Goal: Book appointment/travel/reservation: Book appointment/travel/reservation

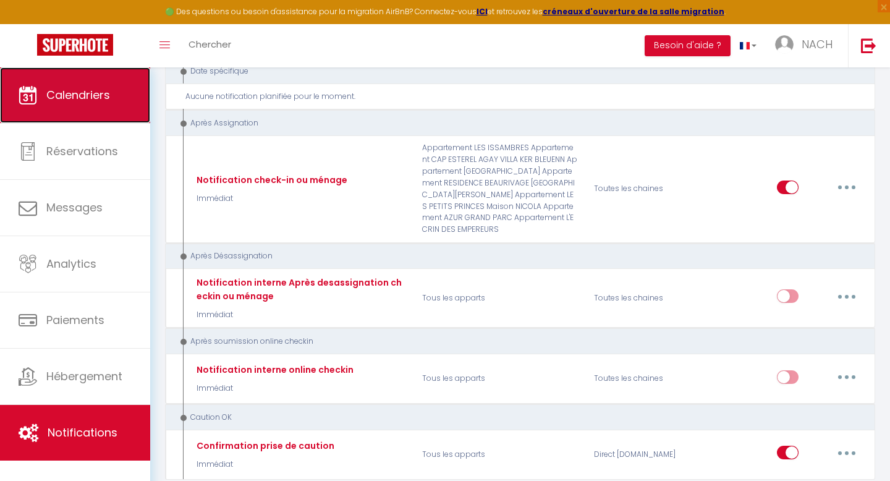
click at [48, 84] on link "Calendriers" at bounding box center [75, 95] width 150 height 56
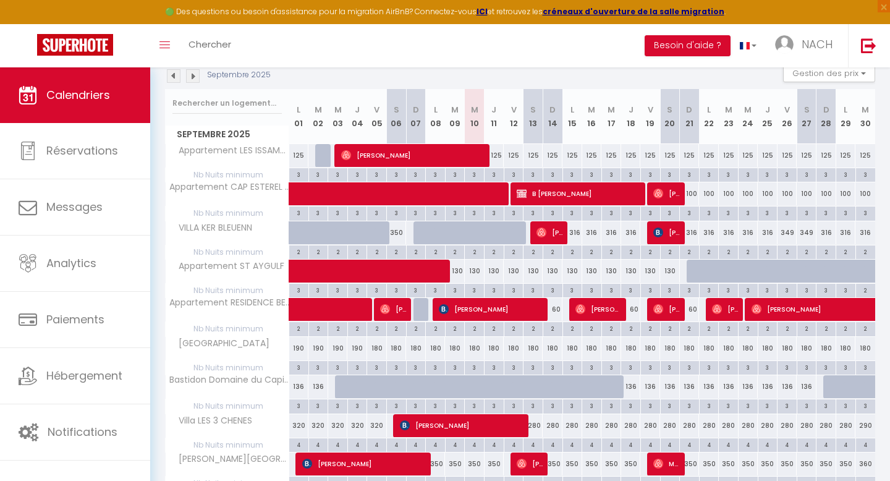
scroll to position [139, 0]
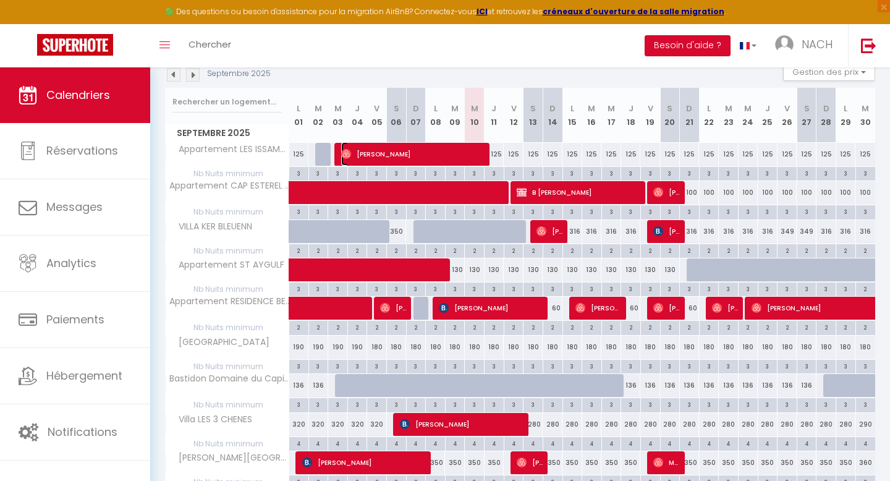
click at [379, 158] on span "[PERSON_NAME]" at bounding box center [413, 153] width 145 height 23
select select "OK"
select select "0"
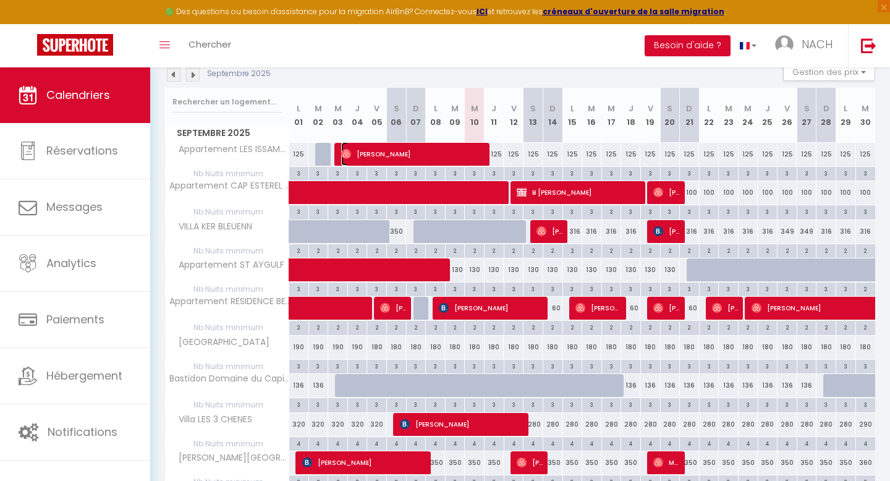
select select "1"
select select
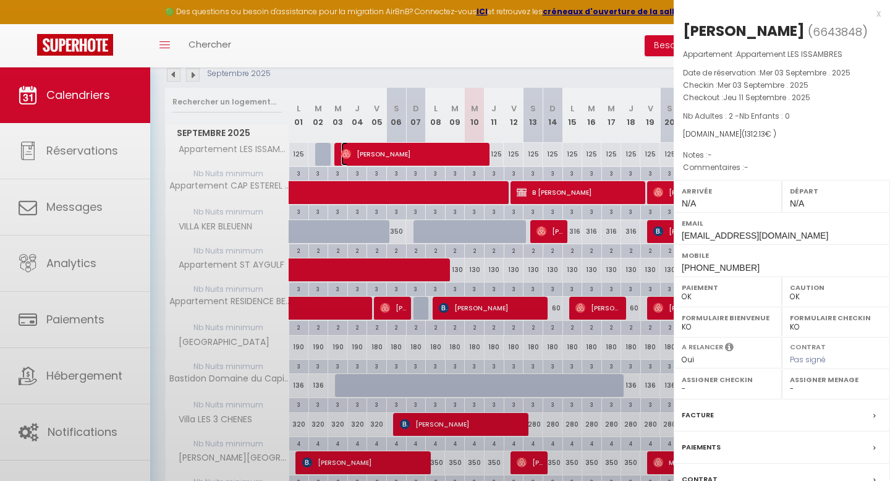
select select "10509"
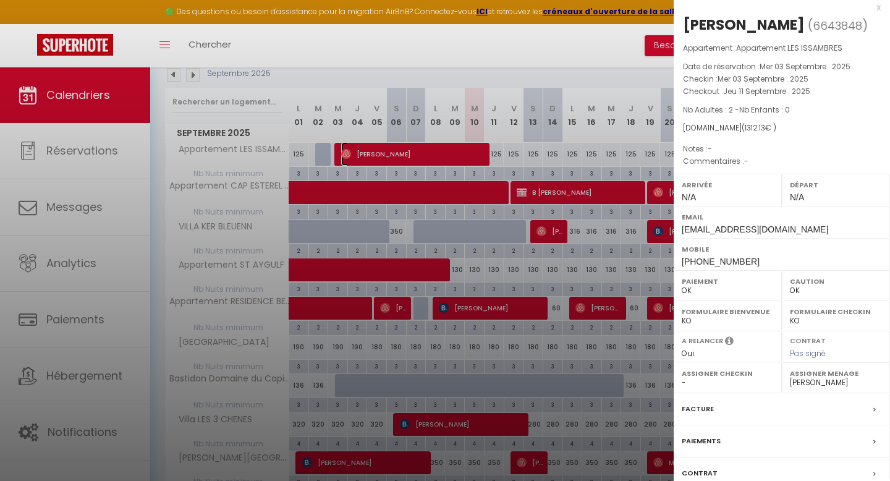
scroll to position [7, 0]
click at [878, 7] on div "x" at bounding box center [776, 6] width 207 height 15
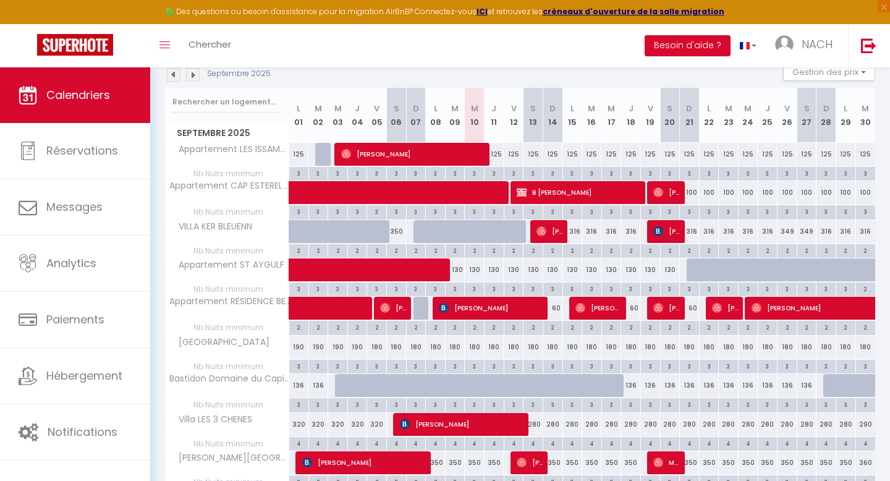
click at [495, 385] on div at bounding box center [501, 392] width 20 height 23
type input "136"
type input "Jeu 11 Septembre 2025"
type input "Ven 12 Septembre 2025"
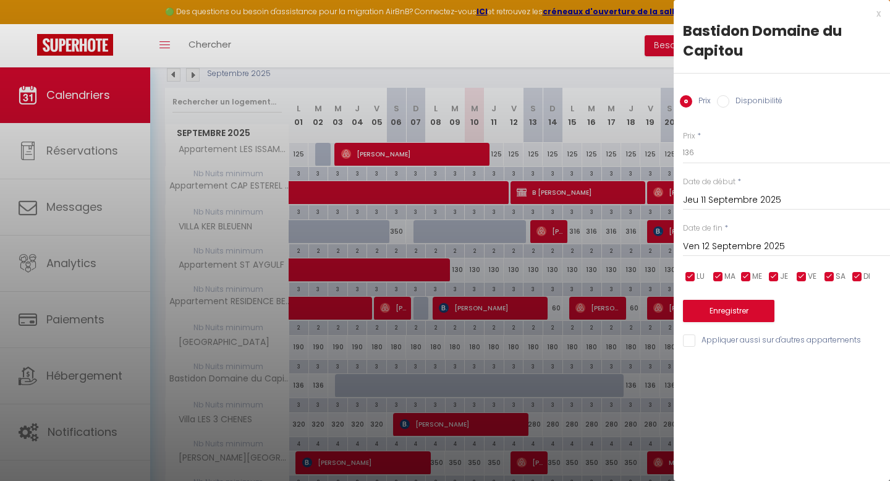
click at [743, 101] on label "Disponibilité" at bounding box center [755, 102] width 53 height 14
click at [729, 101] on input "Disponibilité" at bounding box center [723, 101] width 12 height 12
radio input "true"
radio input "false"
click at [715, 243] on input "Ven 12 Septembre 2025" at bounding box center [786, 248] width 207 height 16
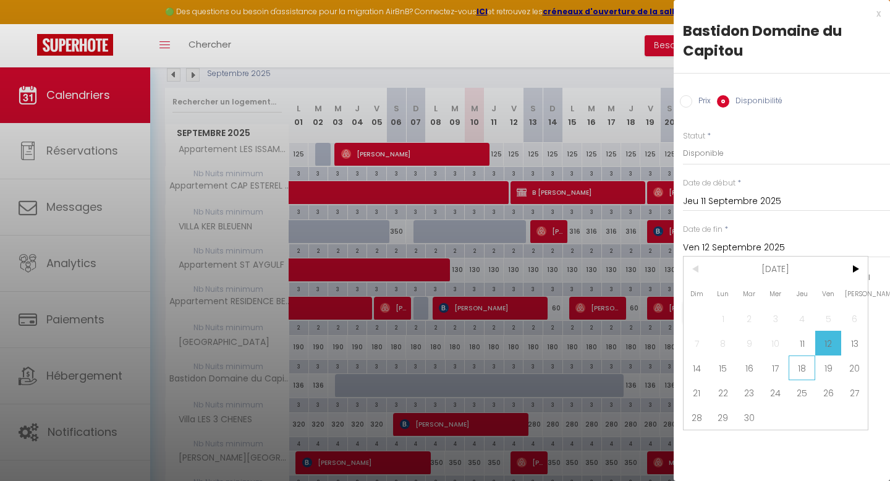
click at [799, 368] on span "18" at bounding box center [801, 367] width 27 height 25
type input "Jeu 18 Septembre 2025"
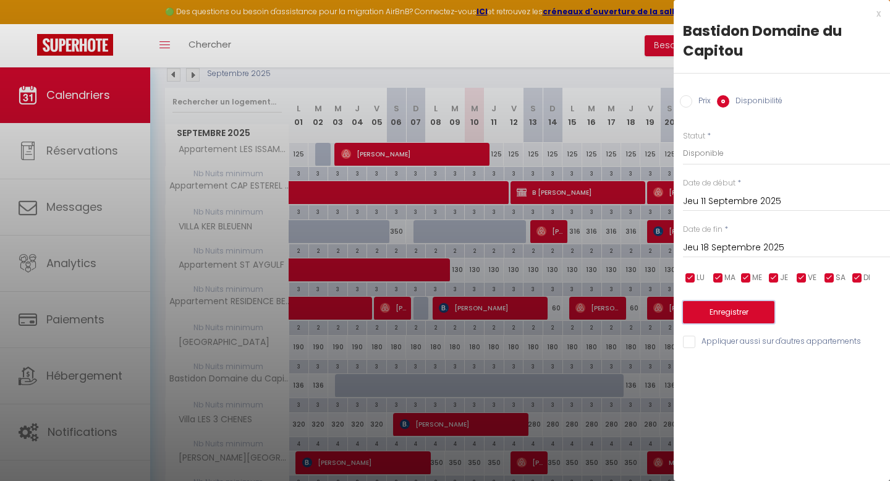
click at [744, 314] on button "Enregistrer" at bounding box center [728, 312] width 91 height 22
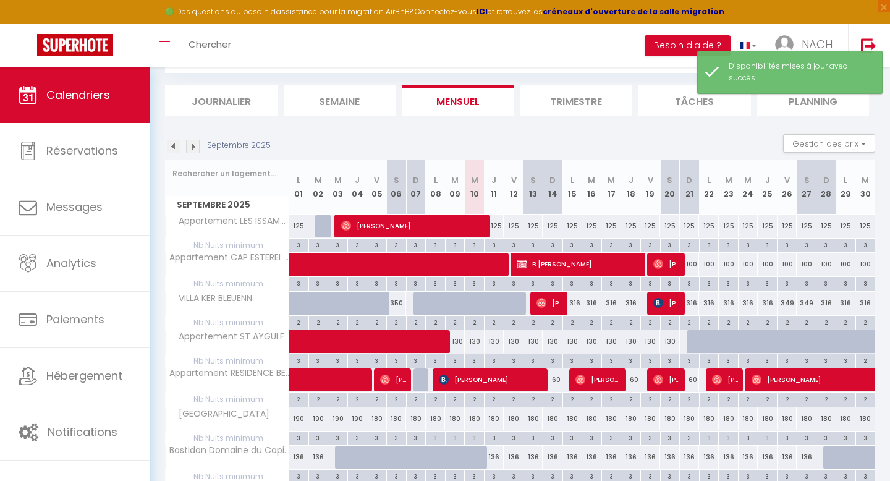
scroll to position [139, 0]
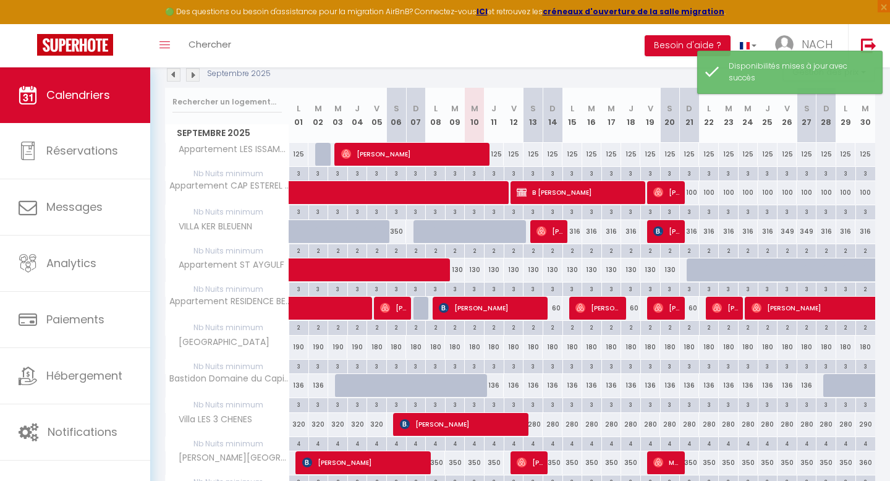
click at [493, 385] on div "136" at bounding box center [494, 385] width 20 height 23
select select "1"
type input "Jeu 11 Septembre 2025"
type input "Ven 12 Septembre 2025"
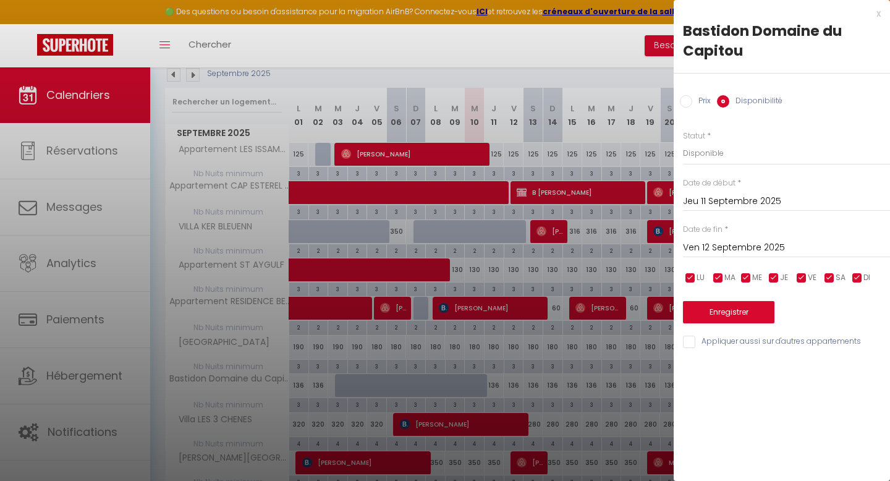
click at [600, 57] on div at bounding box center [445, 240] width 890 height 481
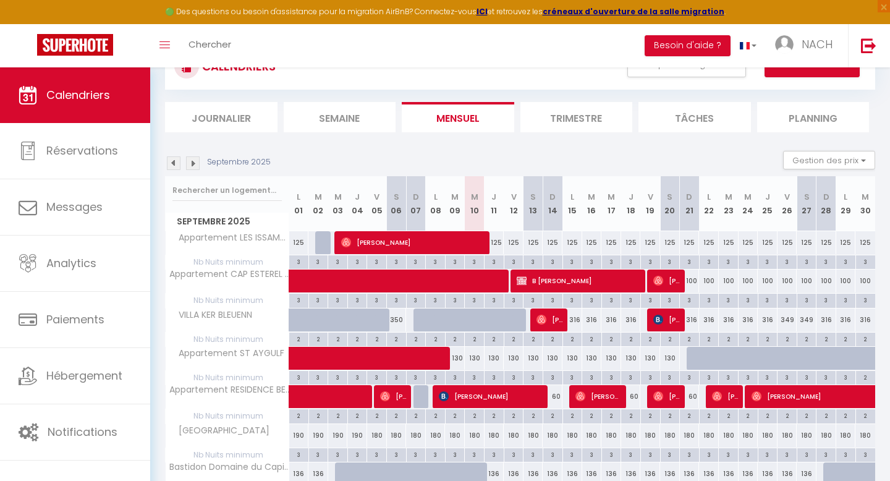
scroll to position [44, 0]
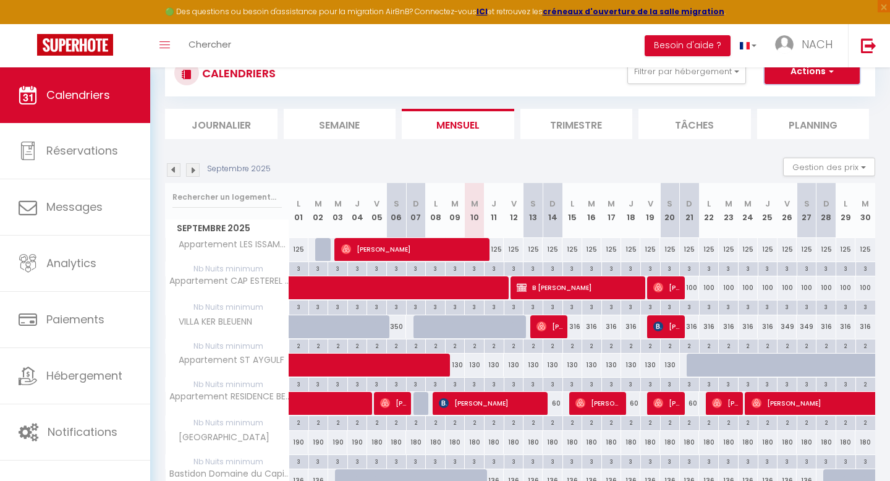
click at [803, 72] on button "Actions" at bounding box center [811, 71] width 95 height 25
click at [791, 98] on link "Nouvelle réservation" at bounding box center [798, 100] width 107 height 19
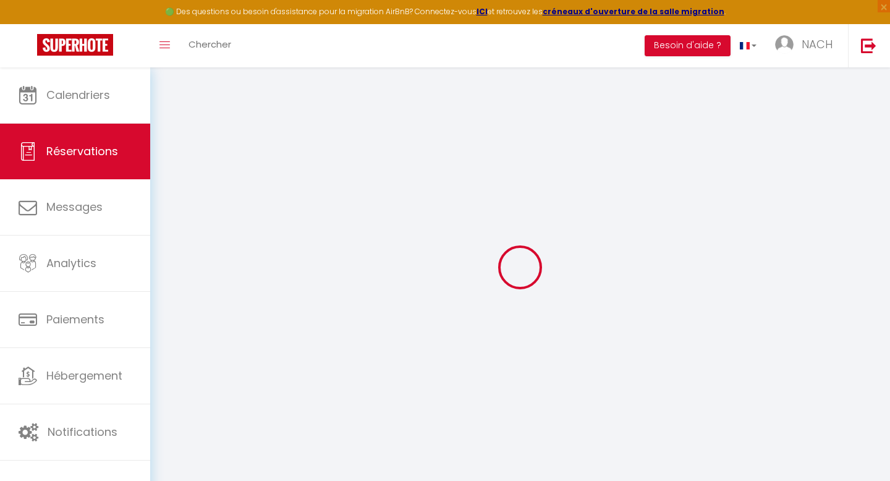
select select
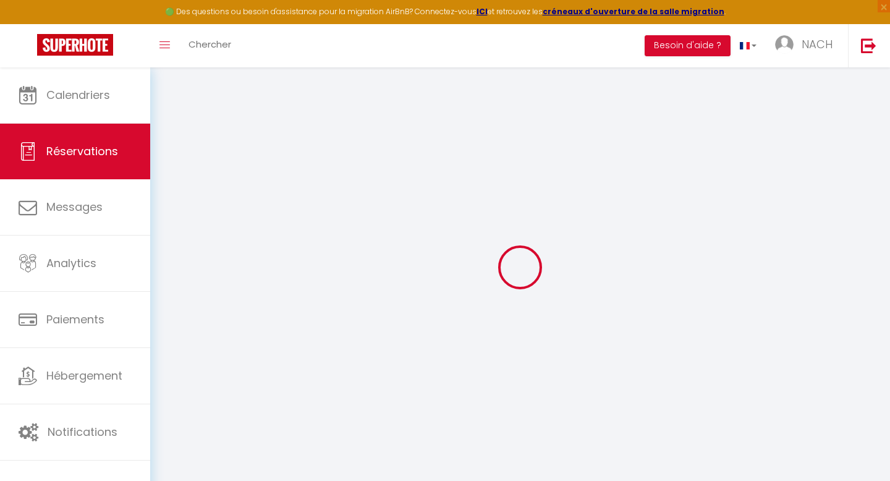
select select
checkbox input "false"
select select
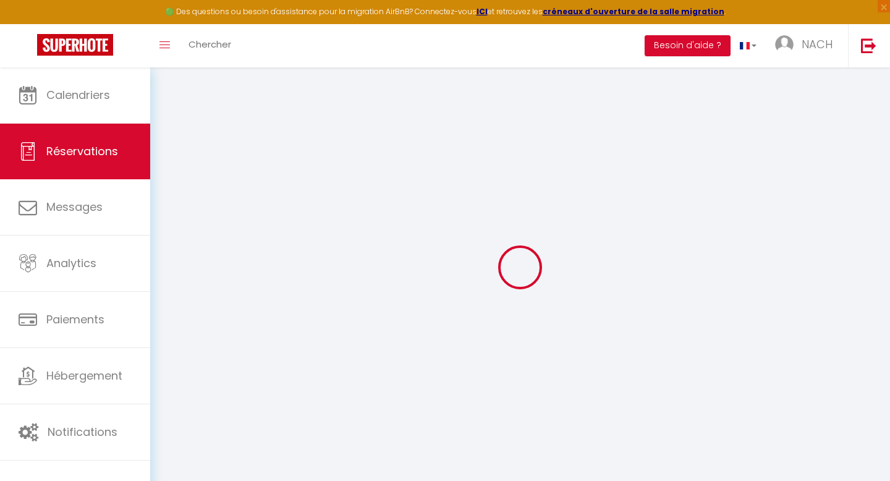
select select
checkbox input "false"
select select
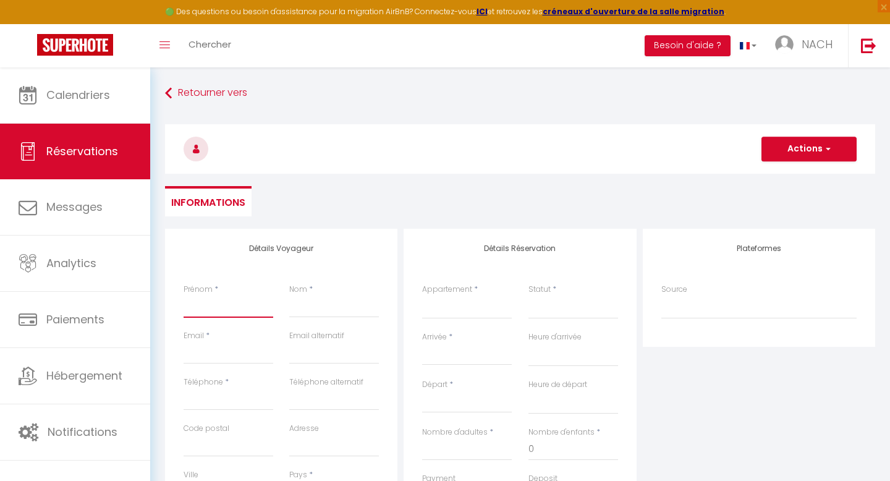
click at [230, 305] on input "Prénom" at bounding box center [228, 306] width 90 height 22
type input "M"
select select
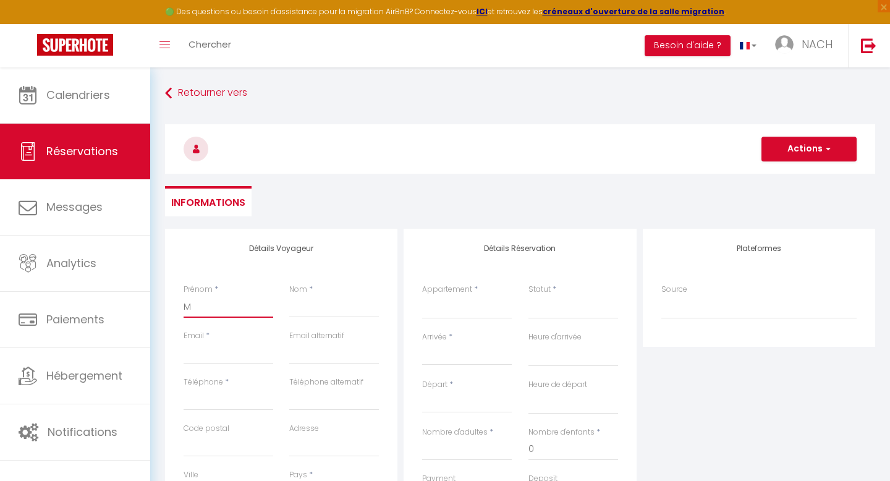
select select
checkbox input "false"
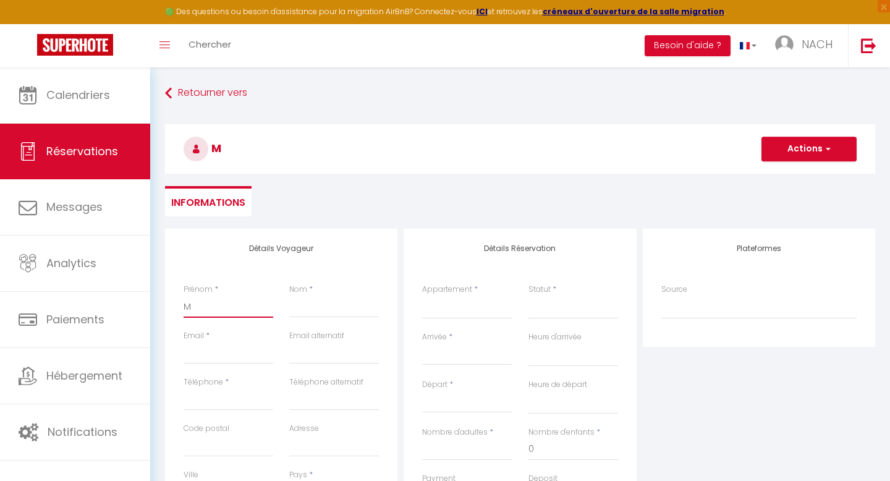
type input "MO"
select select
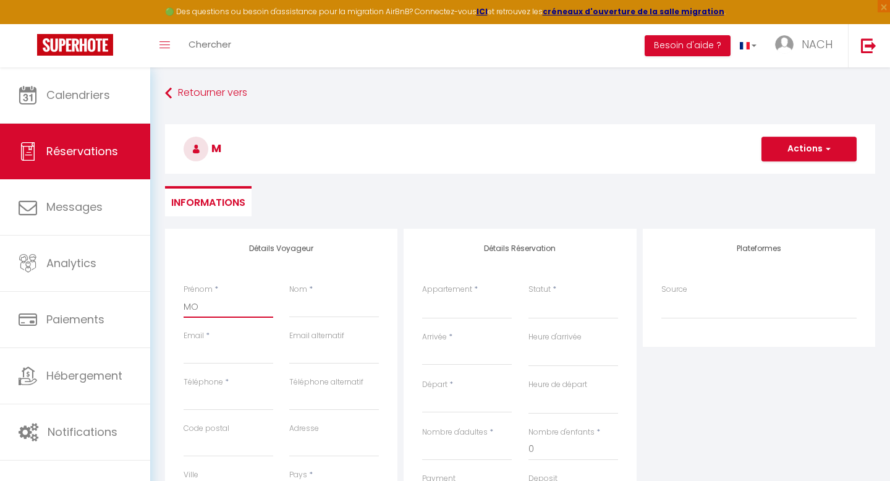
select select
checkbox input "false"
type input "MOS"
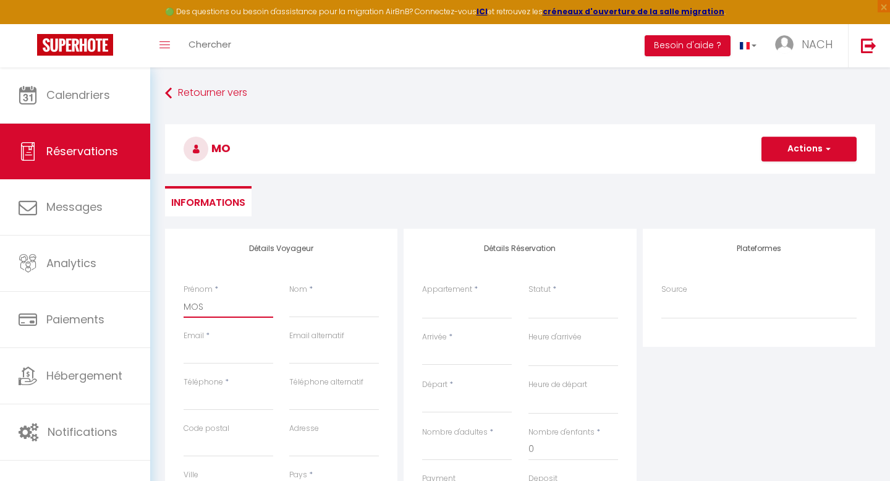
select select
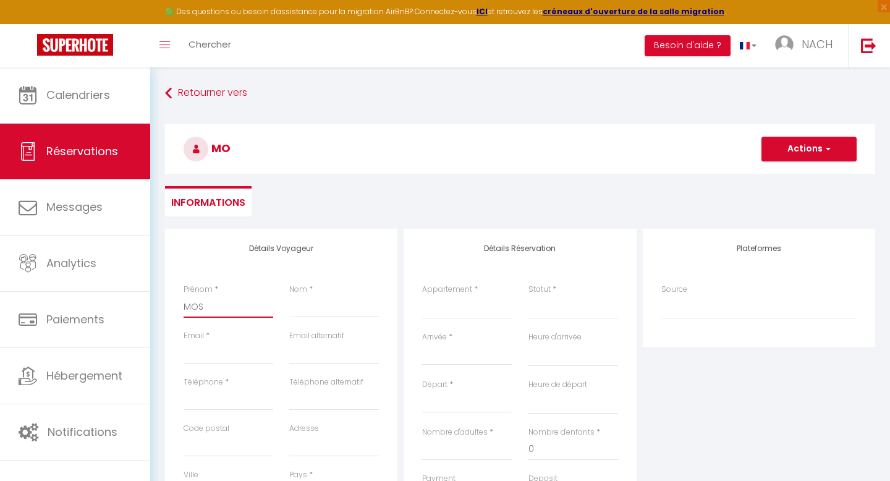
select select
checkbox input "false"
type input "[PERSON_NAME]"
select select
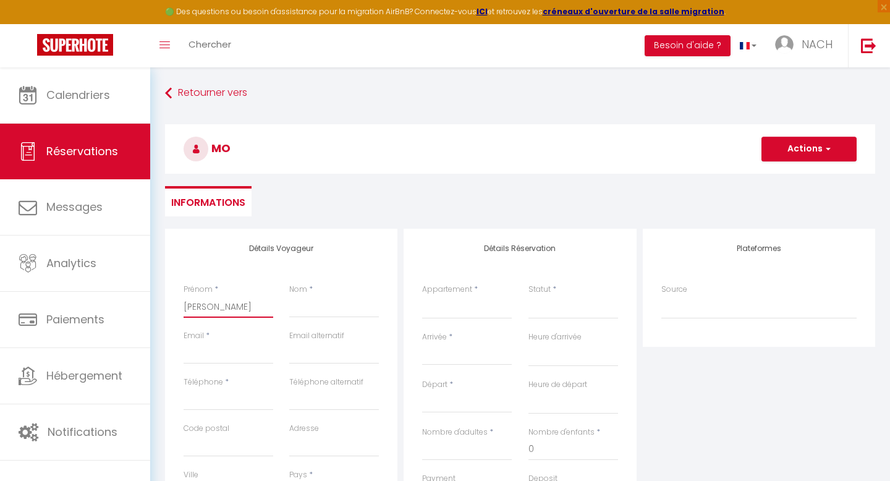
select select
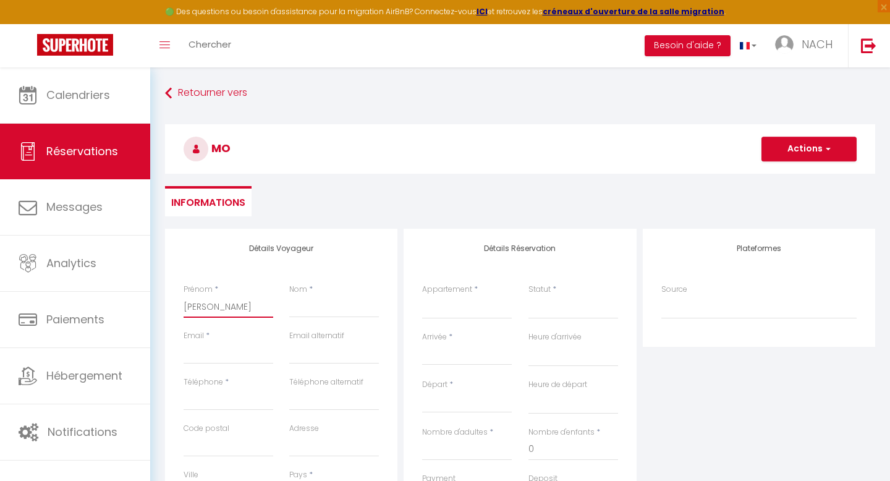
select select
checkbox input "false"
type input "[PERSON_NAME]"
select select
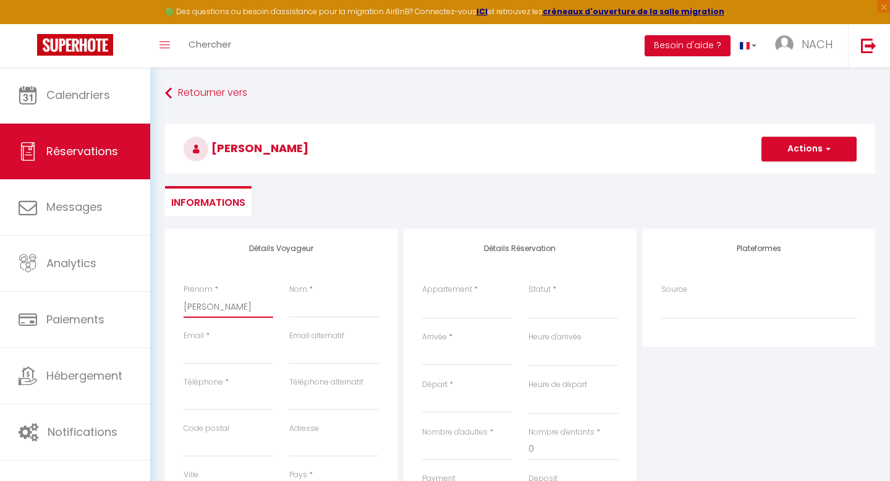
select select
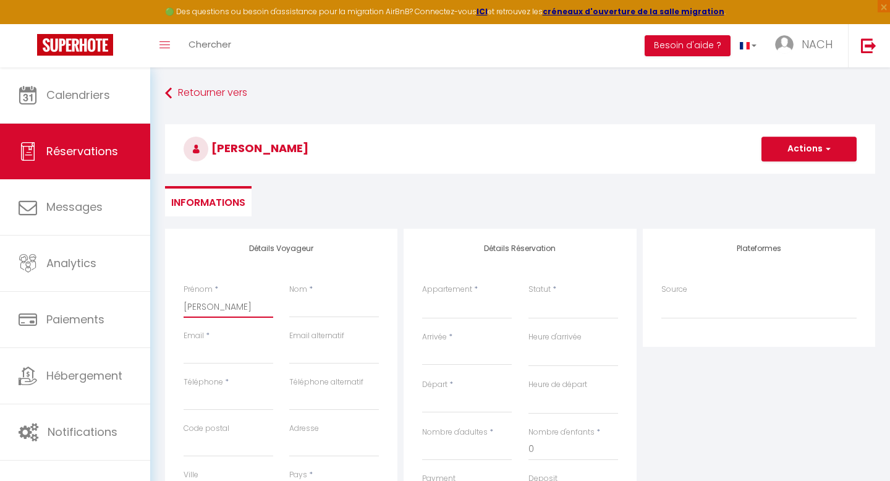
checkbox input "false"
type input "MOSSAZ"
select select
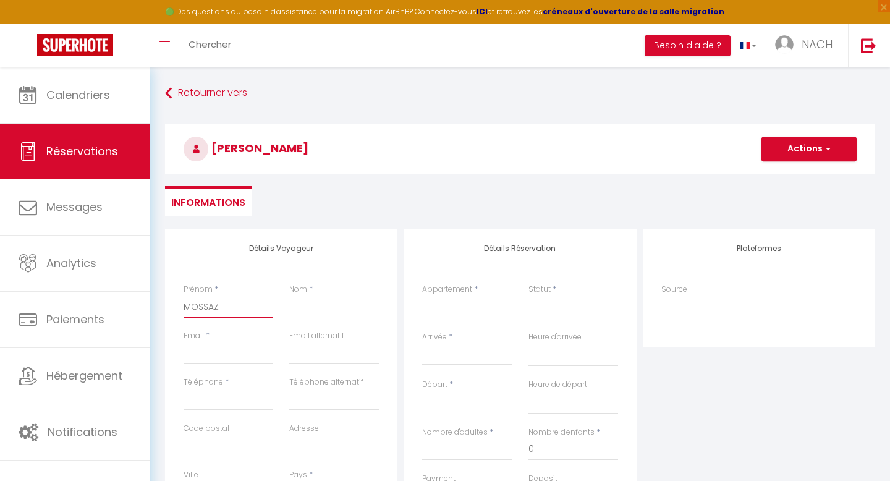
select select
checkbox input "false"
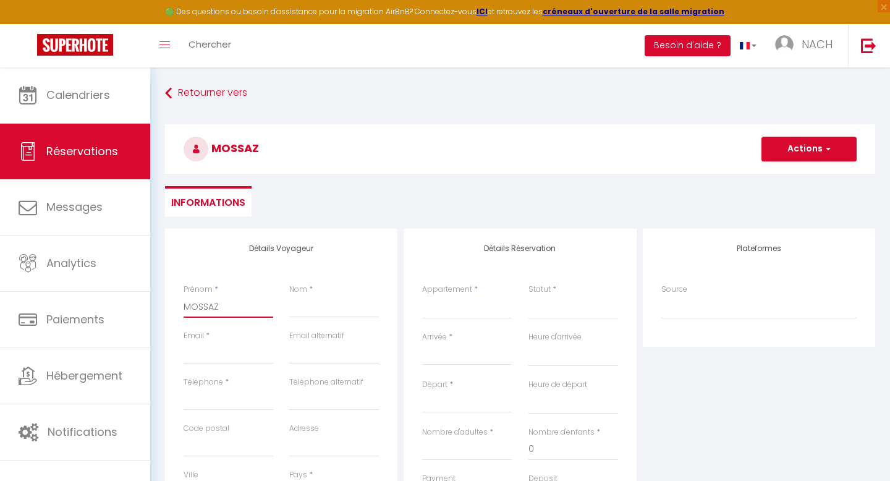
drag, startPoint x: 227, startPoint y: 306, endPoint x: 156, endPoint y: 306, distance: 71.0
click at [156, 306] on div "Retourner vers MOSSAZ Actions Enregistrer Actions Enregistrer Aperçu et éditer …" at bounding box center [519, 411] width 739 height 689
type input "F"
select select
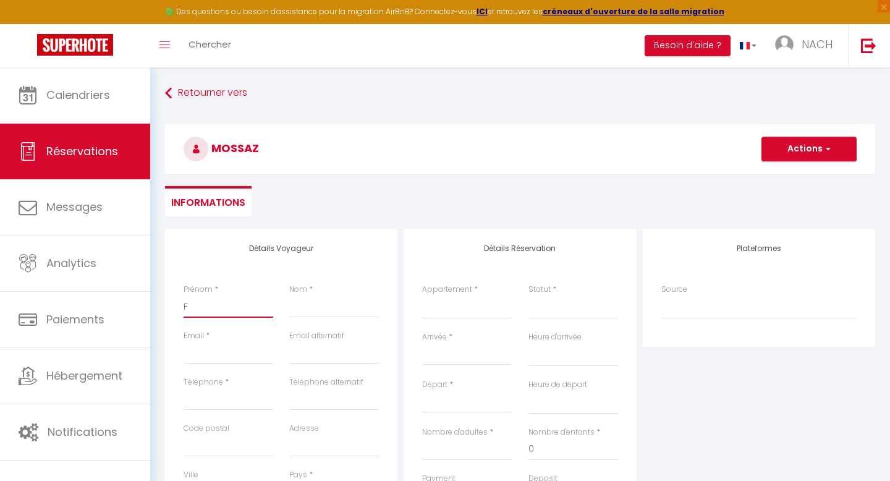
select select
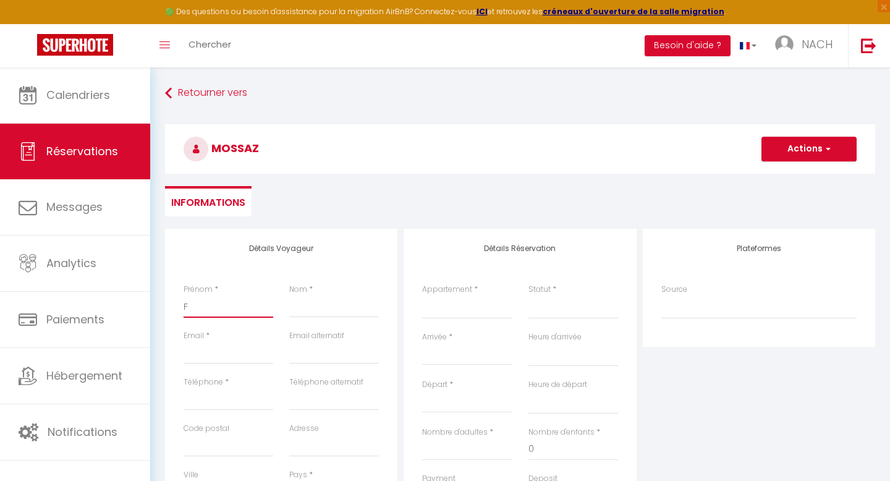
checkbox input "false"
type input "Fé"
select select
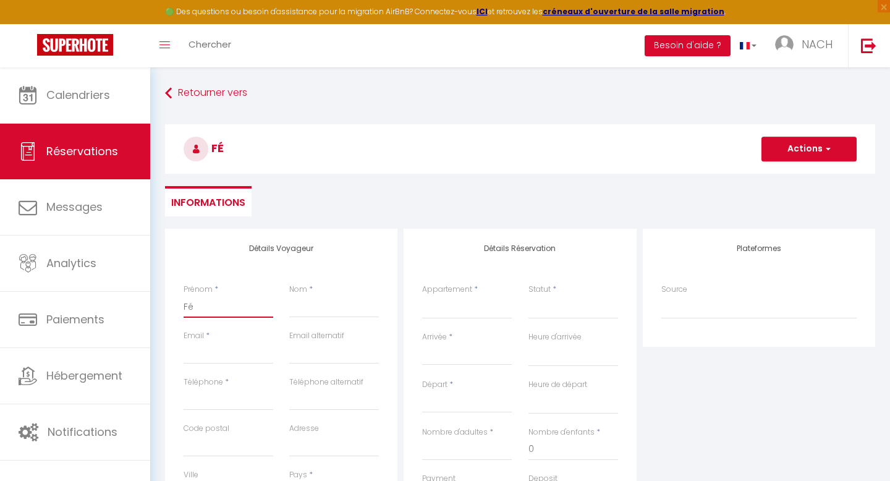
select select
checkbox input "false"
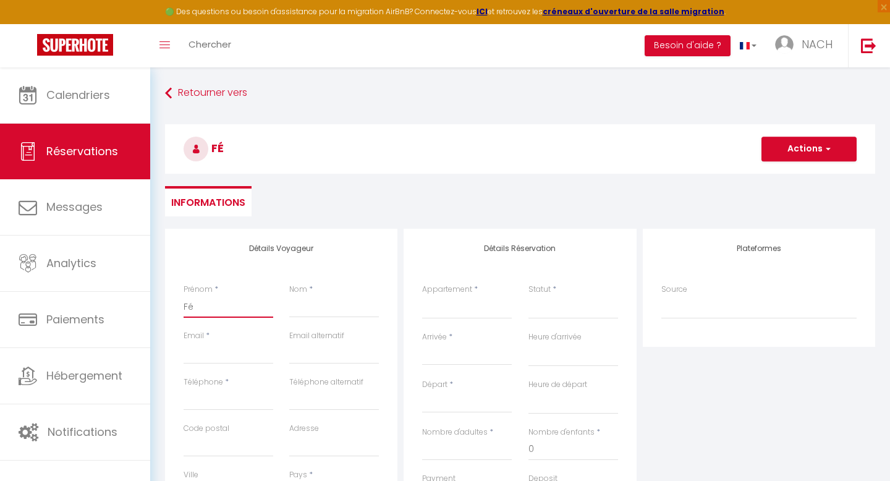
type input "F"
select select
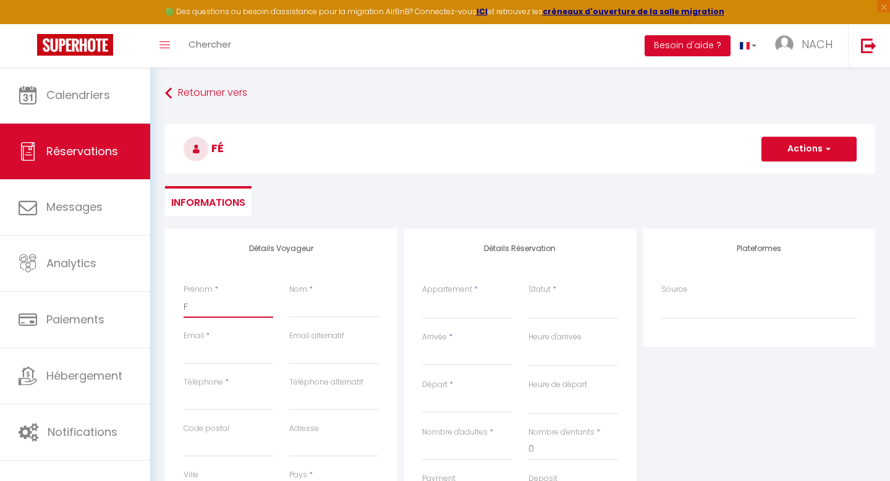
select select
checkbox input "false"
type input "Fr"
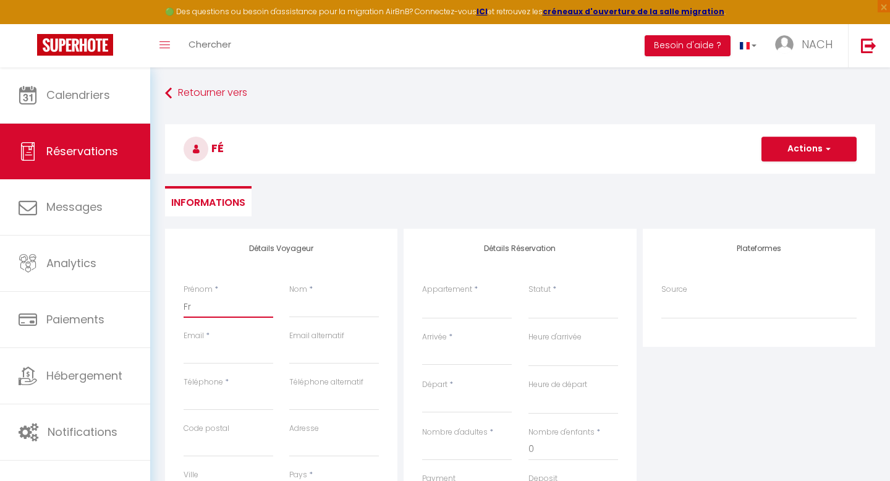
select select
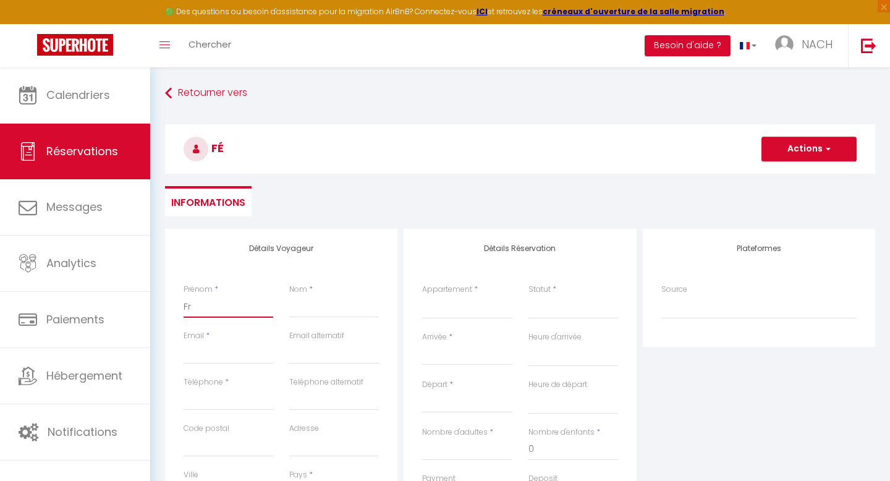
select select
checkbox input "false"
type input "Fré"
select select
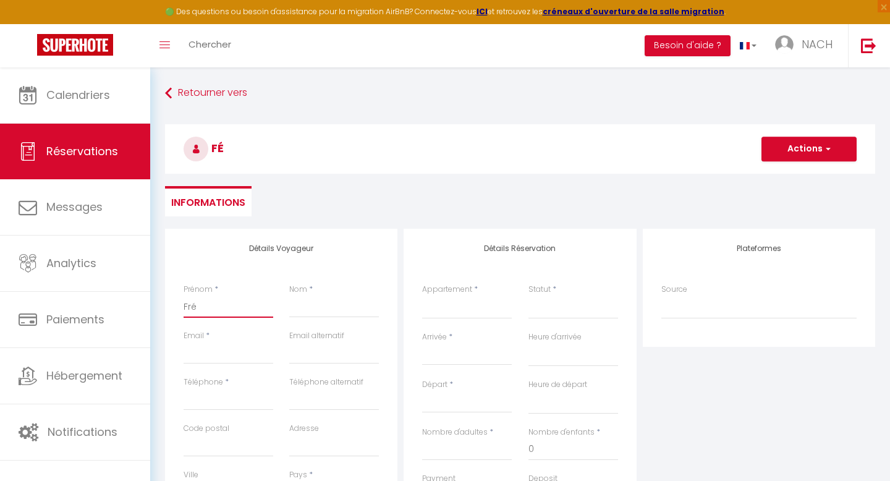
select select
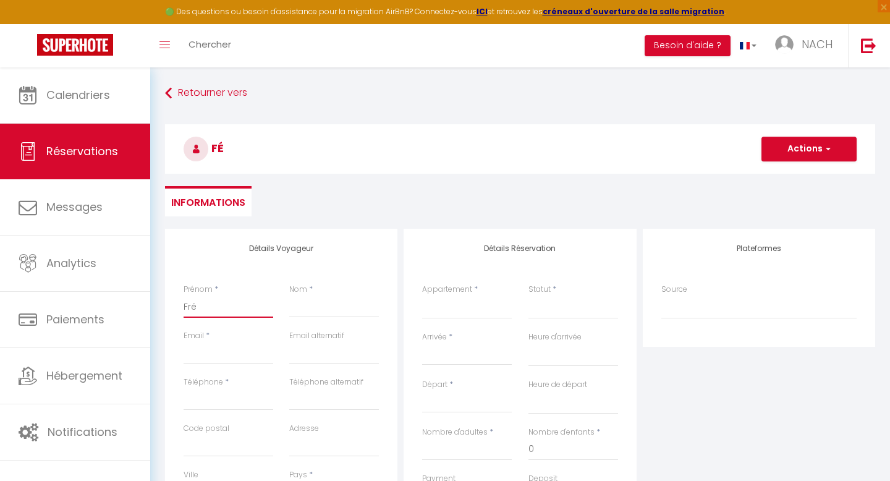
select select
checkbox input "false"
type input "Fréd"
select select
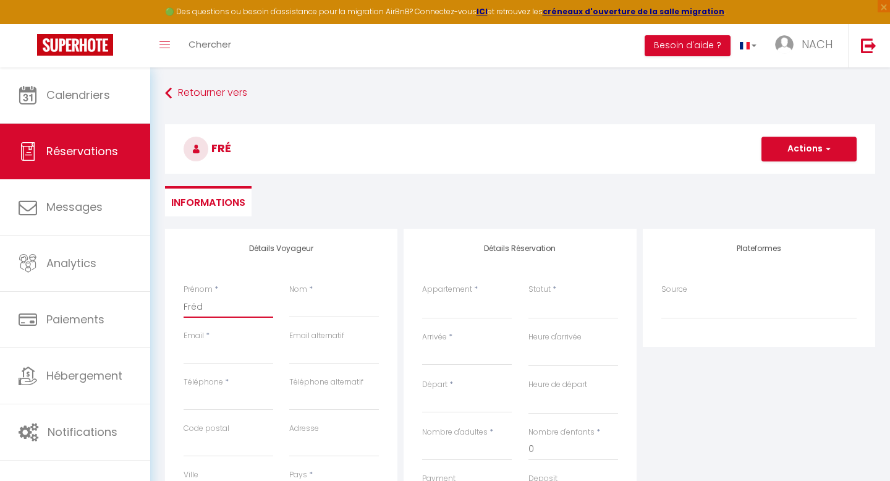
select select
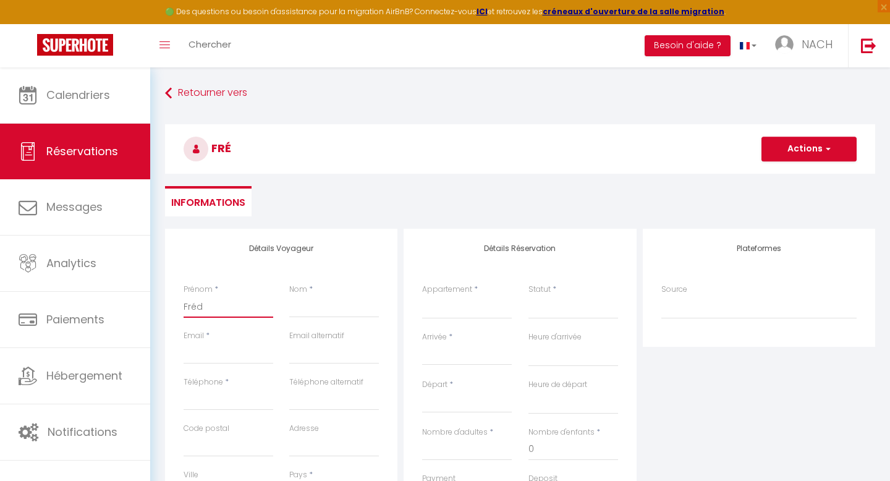
checkbox input "false"
type input "Frédé"
select select
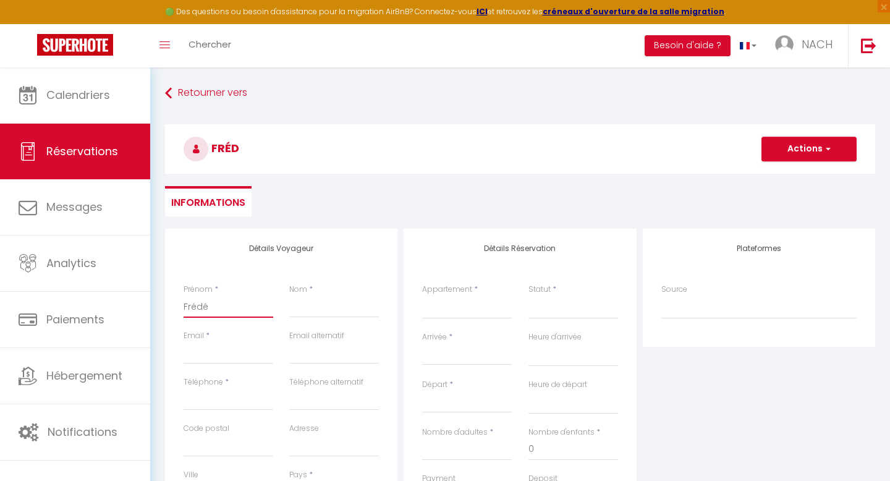
select select
checkbox input "false"
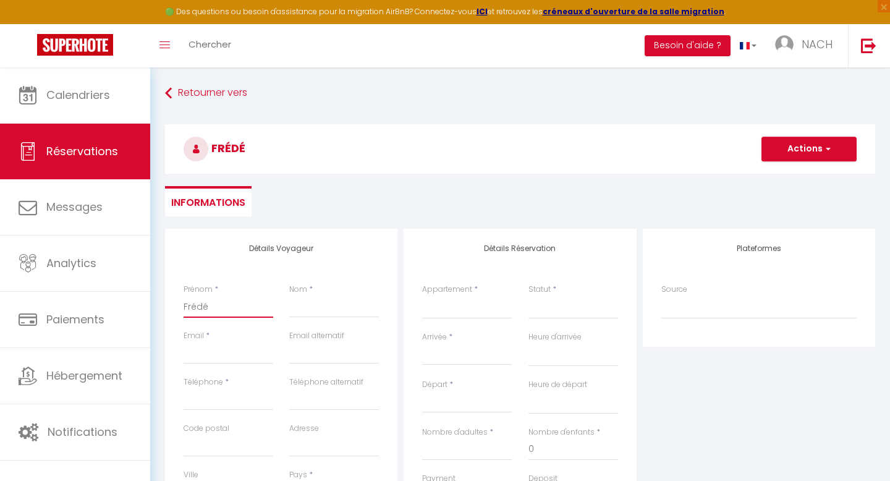
type input "Frédér"
select select
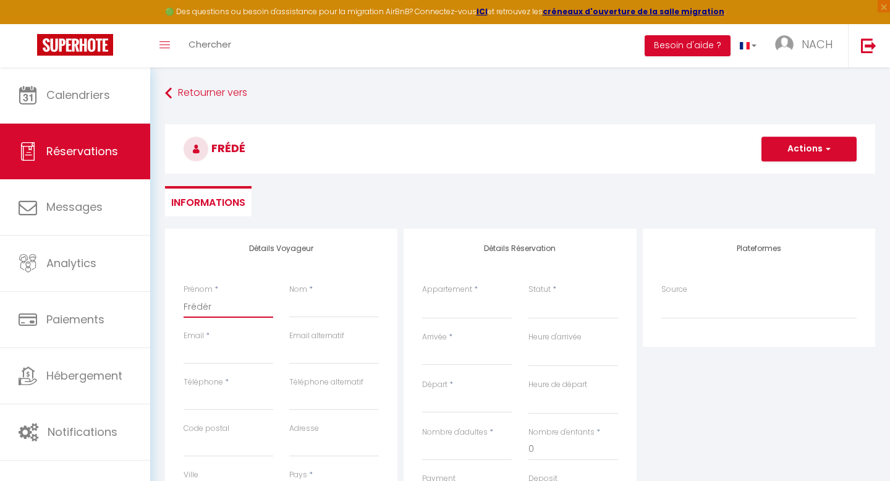
select select
checkbox input "false"
type input "Frédéri"
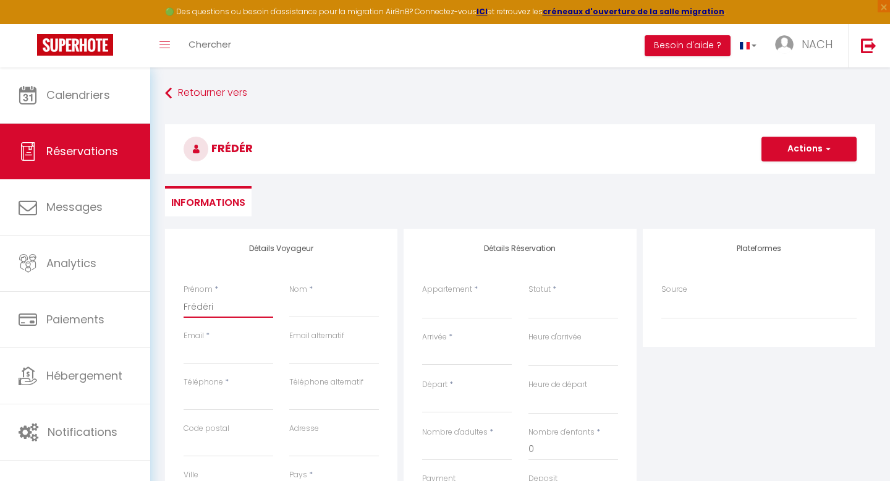
select select
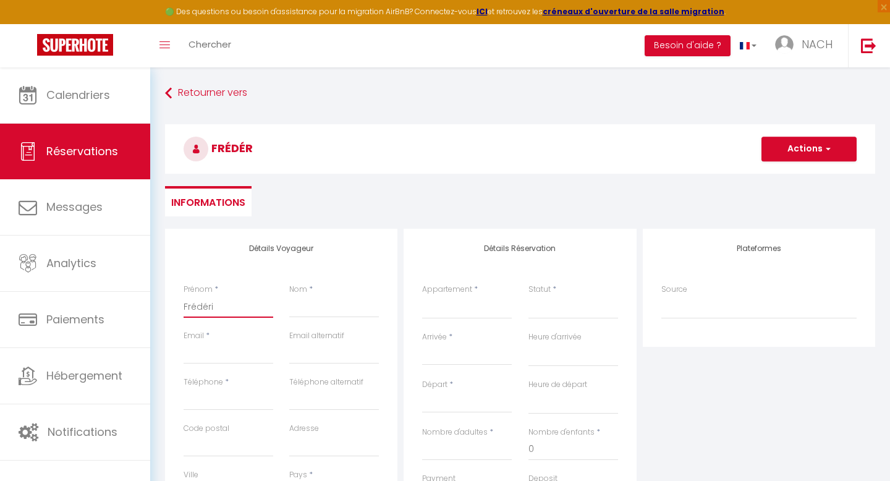
select select
checkbox input "false"
type input "[PERSON_NAME]"
select select
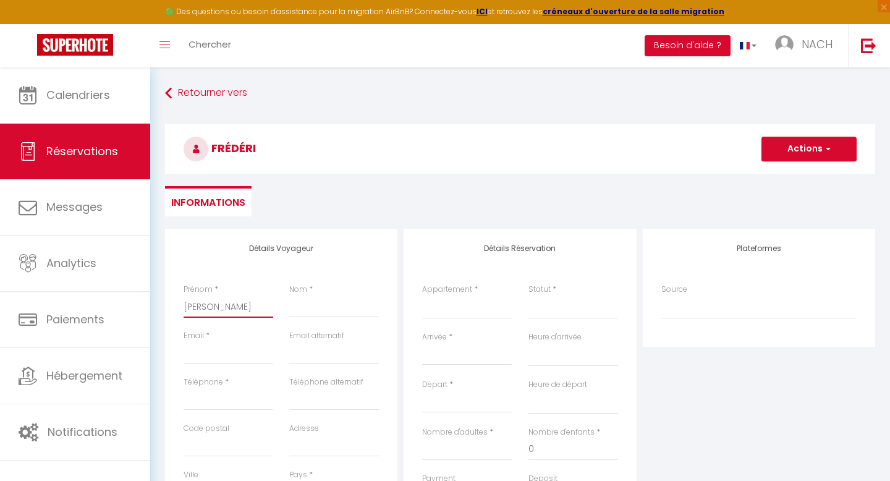
select select
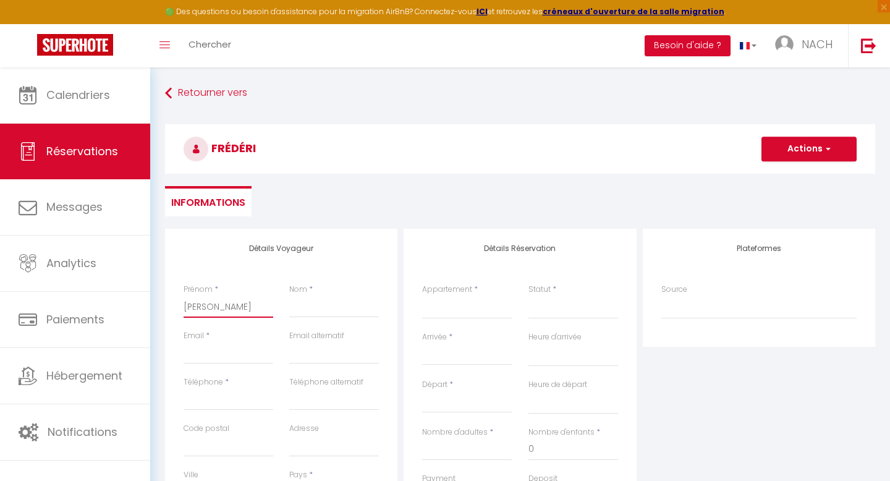
select select
checkbox input "false"
type input "Frédérice"
select select
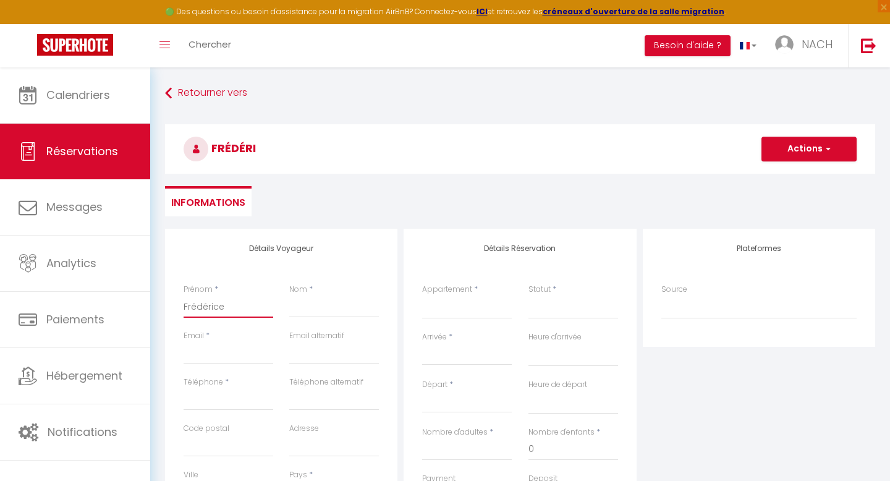
select select
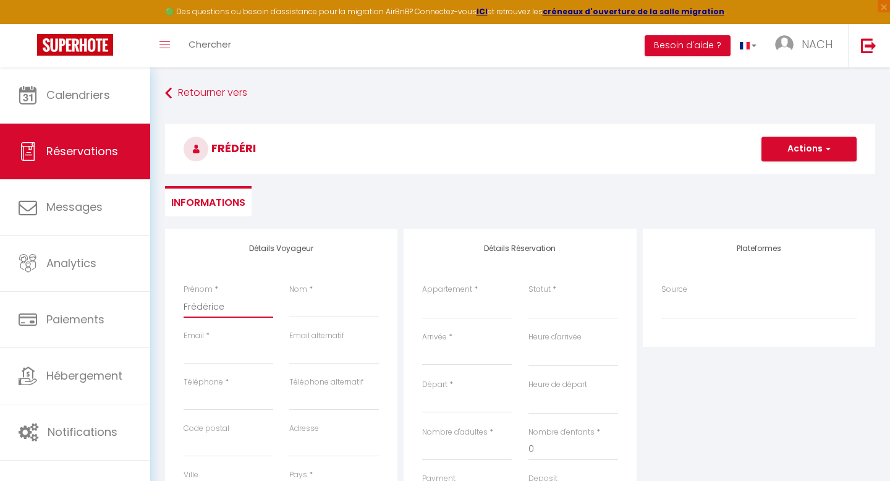
checkbox input "false"
type input "[PERSON_NAME]"
select select
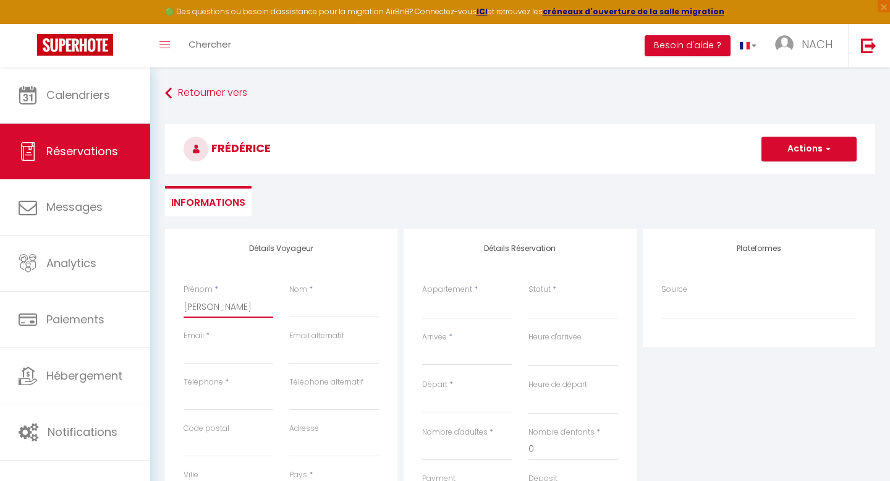
select select
checkbox input "false"
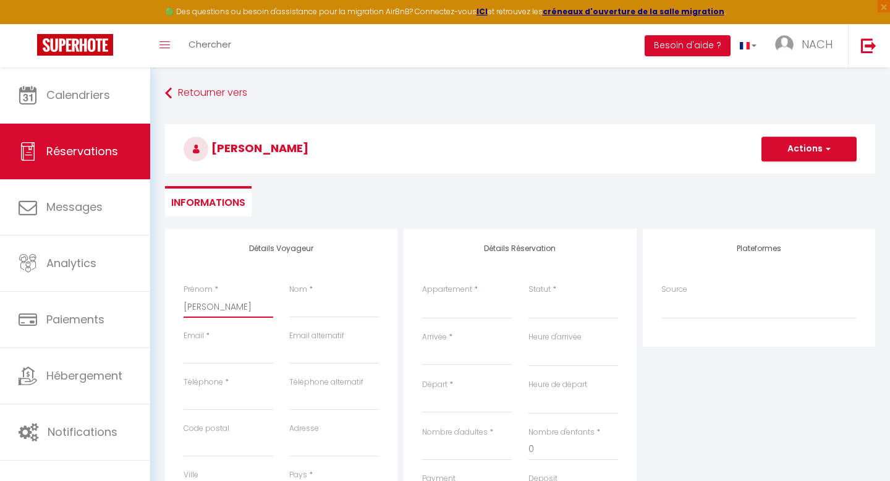
type input "[PERSON_NAME]"
click at [298, 309] on input "Nom" at bounding box center [334, 306] width 90 height 22
type input "M"
select select
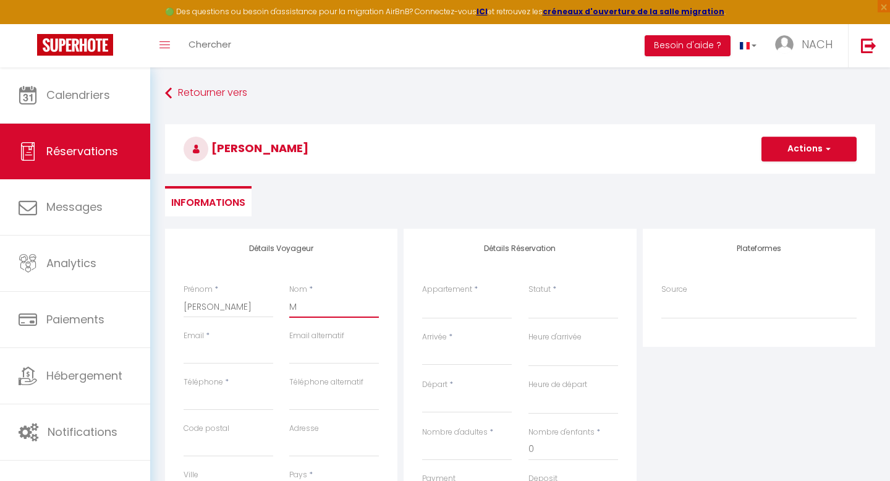
select select
click at [225, 354] on input "Email client" at bounding box center [228, 353] width 90 height 22
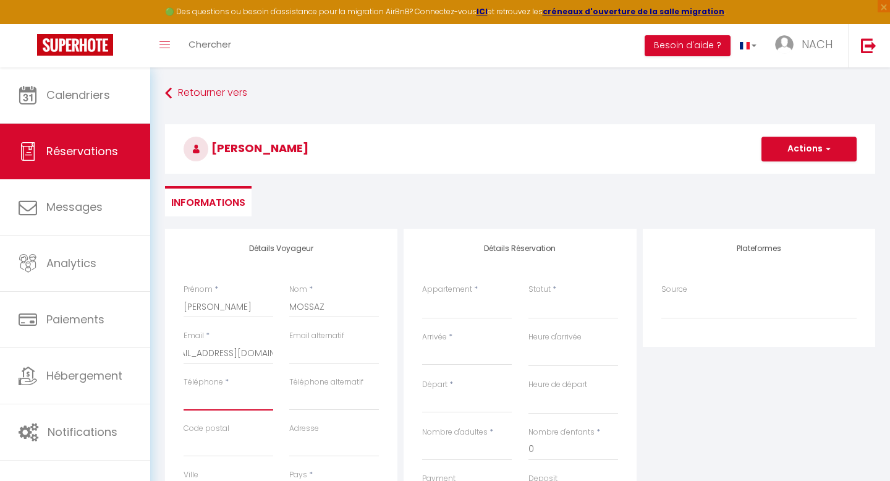
click at [218, 403] on input "Téléphone" at bounding box center [228, 399] width 90 height 22
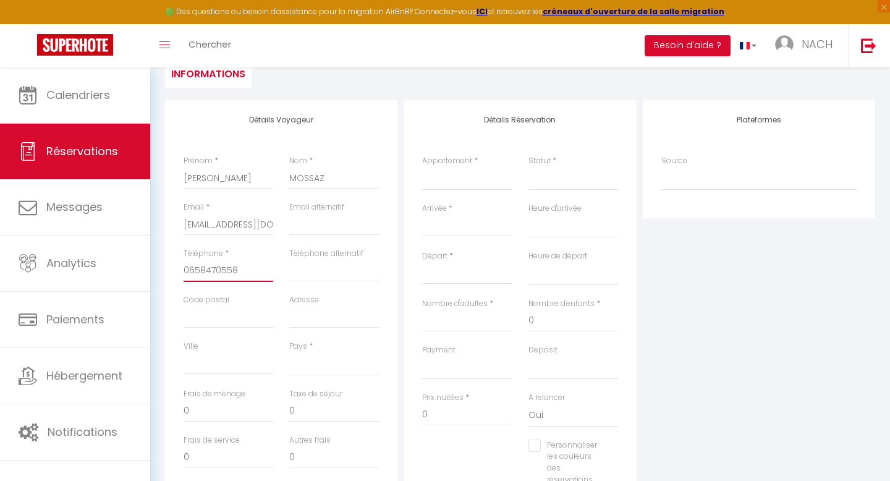
scroll to position [130, 0]
click at [308, 369] on select "[GEOGRAPHIC_DATA] [GEOGRAPHIC_DATA] [GEOGRAPHIC_DATA] [GEOGRAPHIC_DATA] [GEOGRA…" at bounding box center [334, 361] width 90 height 23
click at [289, 350] on select "[GEOGRAPHIC_DATA] [GEOGRAPHIC_DATA] [GEOGRAPHIC_DATA] [GEOGRAPHIC_DATA] [GEOGRA…" at bounding box center [334, 361] width 90 height 23
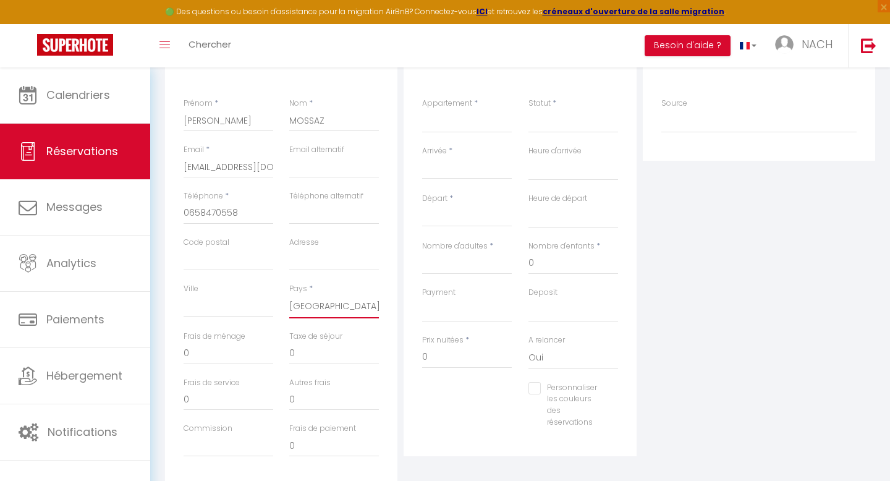
scroll to position [192, 0]
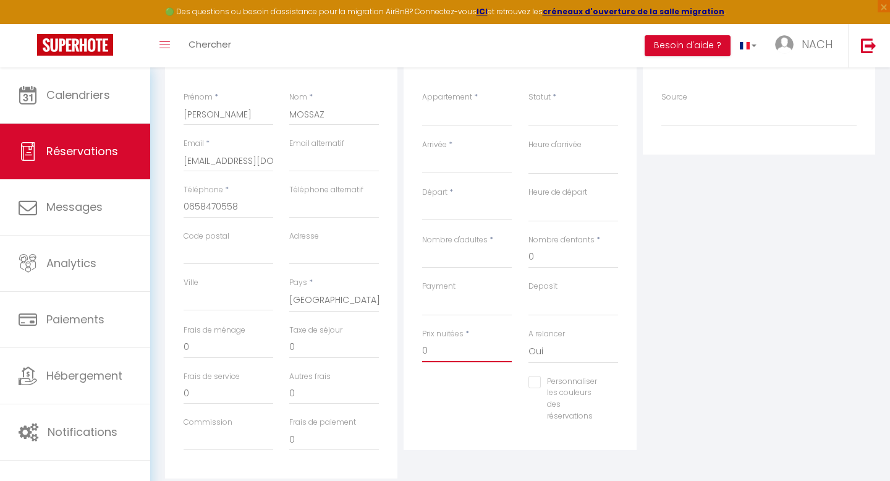
drag, startPoint x: 439, startPoint y: 347, endPoint x: 418, endPoint y: 347, distance: 21.0
click at [418, 347] on div "Prix nuitées * 0" at bounding box center [467, 352] width 106 height 48
click at [442, 114] on select "Appartement LES ISSAMBRES [GEOGRAPHIC_DATA] Villa LES 3 CHENES Bastidon Domaine…" at bounding box center [467, 114] width 90 height 23
click at [422, 103] on select "Appartement LES ISSAMBRES [GEOGRAPHIC_DATA] Villa LES 3 CHENES Bastidon Domaine…" at bounding box center [467, 114] width 90 height 23
click at [445, 159] on input "Arrivée" at bounding box center [467, 163] width 90 height 16
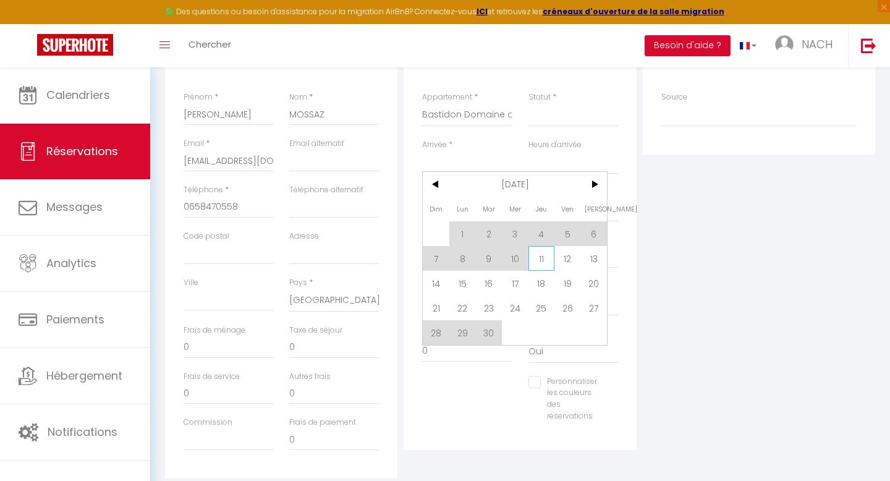
click at [546, 258] on span "11" at bounding box center [541, 258] width 27 height 25
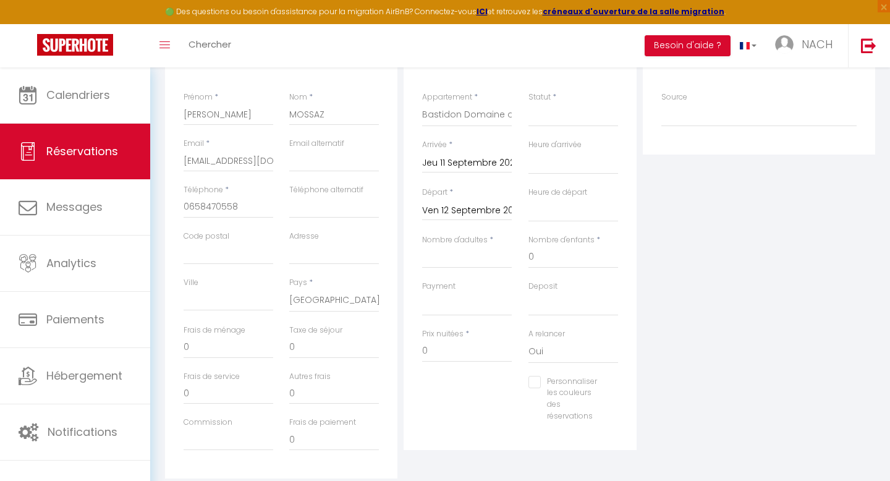
click at [450, 210] on input "Ven 12 Septembre 2025" at bounding box center [467, 211] width 90 height 16
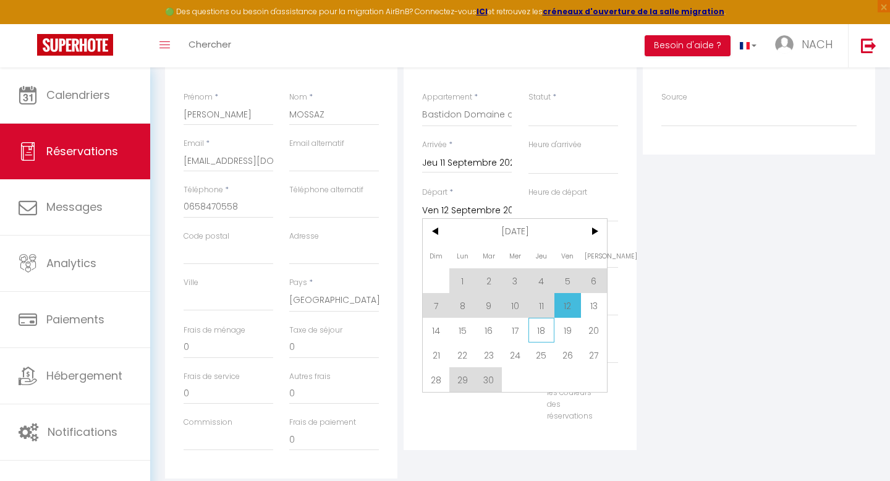
click at [547, 329] on span "18" at bounding box center [541, 330] width 27 height 25
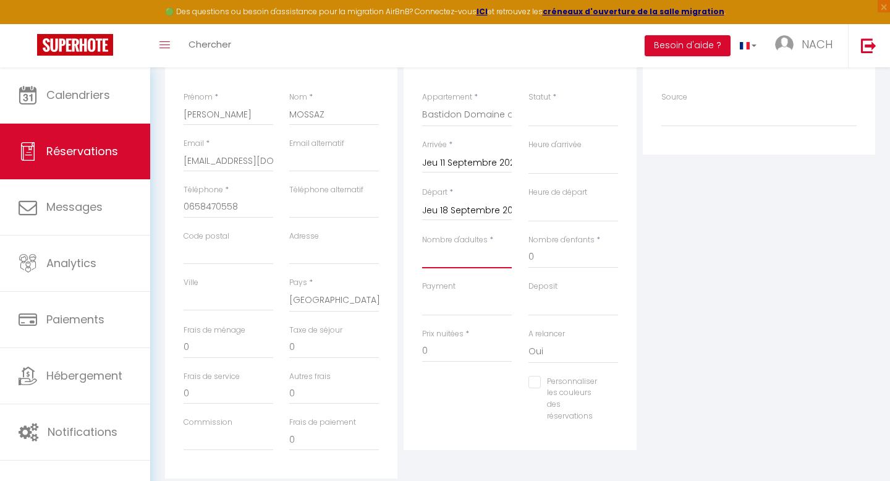
click at [448, 258] on input "Nombre d'adultes" at bounding box center [467, 257] width 90 height 22
click at [447, 303] on select "OK KO" at bounding box center [467, 303] width 90 height 23
click at [422, 292] on select "OK KO" at bounding box center [467, 303] width 90 height 23
click at [564, 117] on select "Confirmé Non Confirmé [PERSON_NAME] par le voyageur No Show Request" at bounding box center [573, 114] width 90 height 23
click at [528, 103] on select "Confirmé Non Confirmé [PERSON_NAME] par le voyageur No Show Request" at bounding box center [573, 114] width 90 height 23
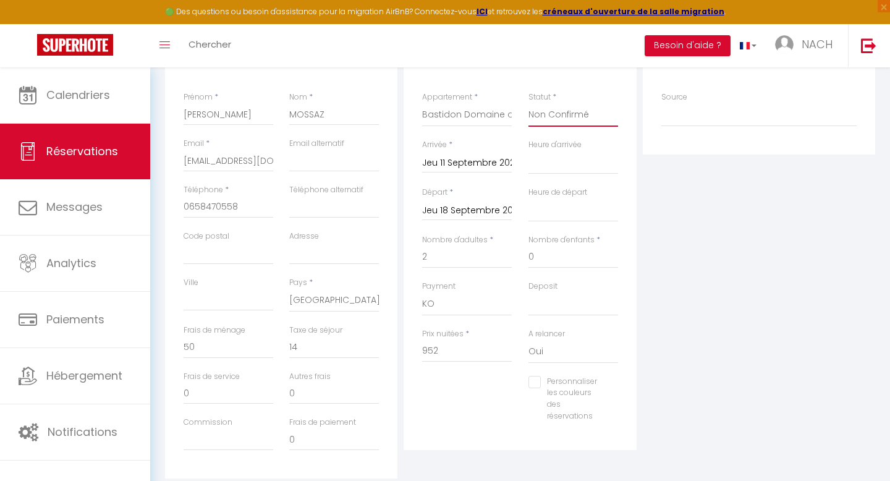
click at [546, 116] on select "Confirmé Non Confirmé [PERSON_NAME] par le voyageur No Show Request" at bounding box center [573, 114] width 90 height 23
click at [528, 103] on select "Confirmé Non Confirmé [PERSON_NAME] par le voyageur No Show Request" at bounding box center [573, 114] width 90 height 23
click at [541, 305] on select "OK KO" at bounding box center [573, 303] width 90 height 23
click at [528, 292] on select "OK KO" at bounding box center [573, 303] width 90 height 23
drag, startPoint x: 458, startPoint y: 351, endPoint x: 388, endPoint y: 351, distance: 69.8
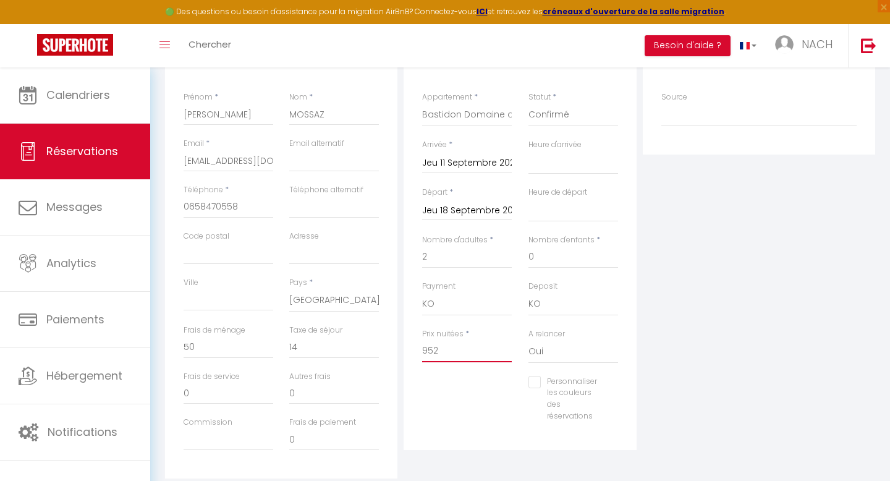
click at [388, 351] on div "Détails Voyageur Prénom * [PERSON_NAME] * [PERSON_NAME] Email * [EMAIL_ADDRESS]…" at bounding box center [520, 257] width 716 height 442
click at [443, 410] on div "Personnaliser les couleurs des réservations #D7092E" at bounding box center [520, 405] width 212 height 59
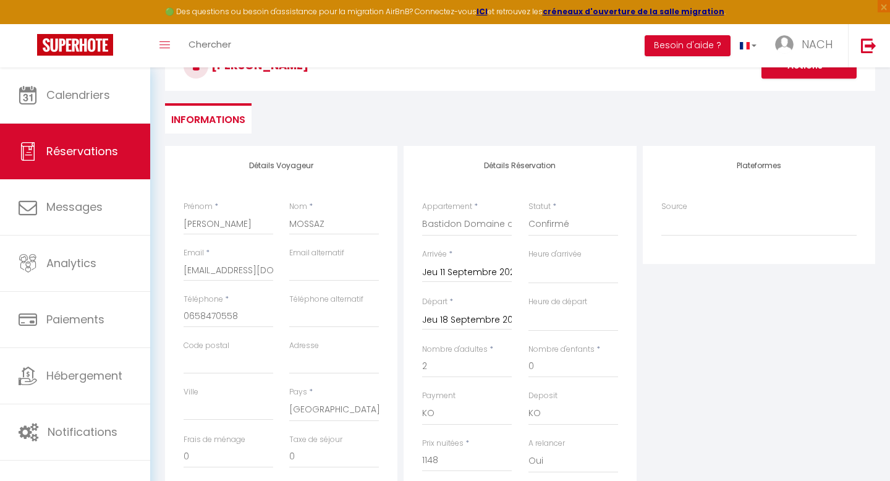
scroll to position [0, 0]
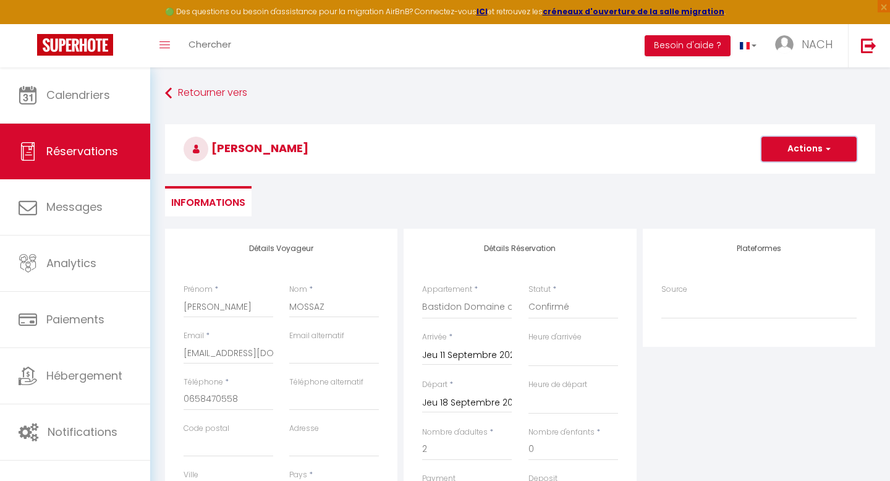
click at [793, 153] on button "Actions" at bounding box center [808, 149] width 95 height 25
click at [785, 171] on link "Enregistrer" at bounding box center [796, 176] width 98 height 16
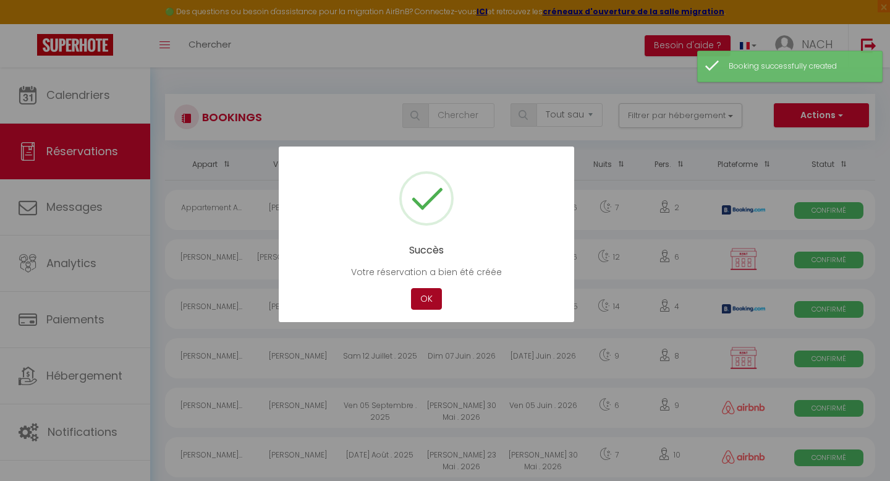
click at [430, 304] on button "OK" at bounding box center [426, 299] width 31 height 22
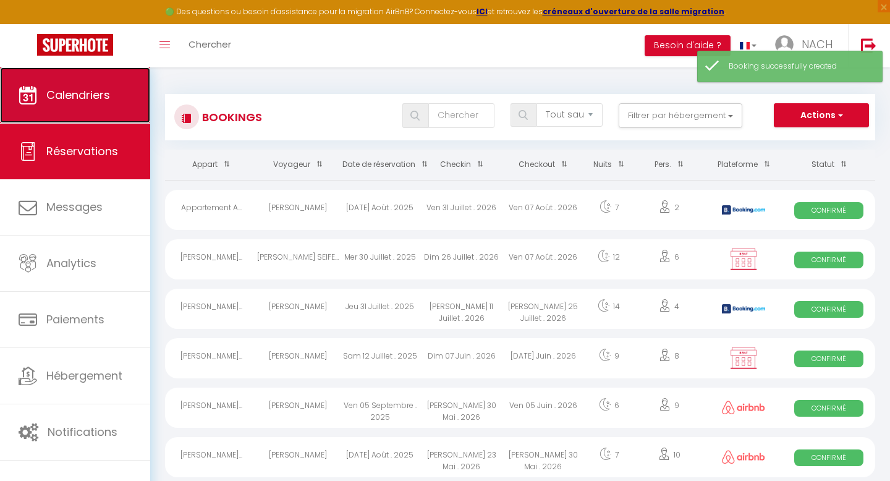
click at [109, 111] on link "Calendriers" at bounding box center [75, 95] width 150 height 56
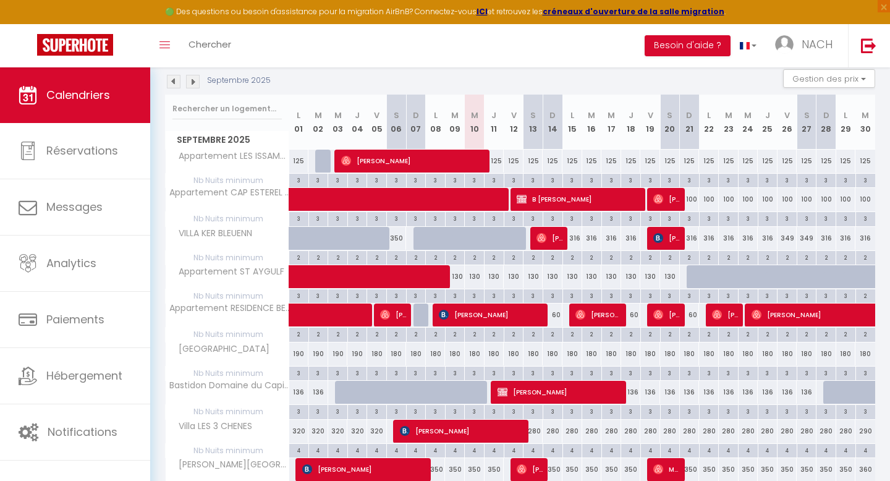
scroll to position [133, 0]
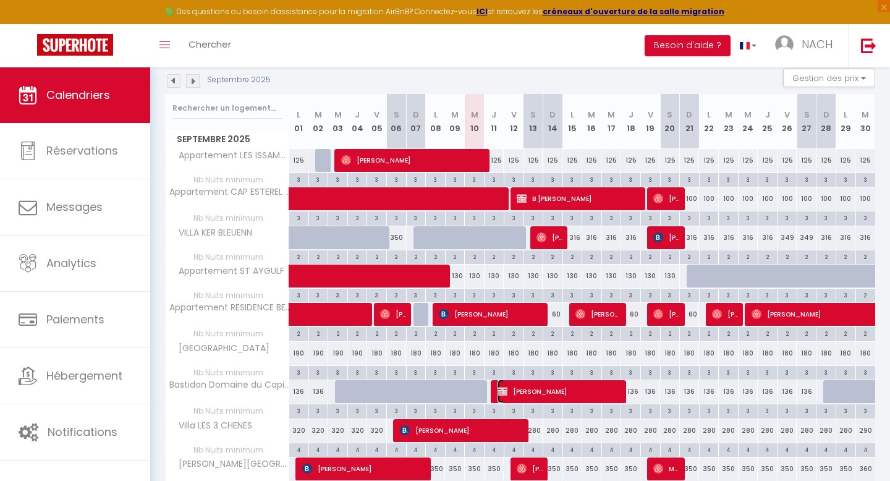
click at [541, 391] on span "[PERSON_NAME]" at bounding box center [559, 390] width 125 height 23
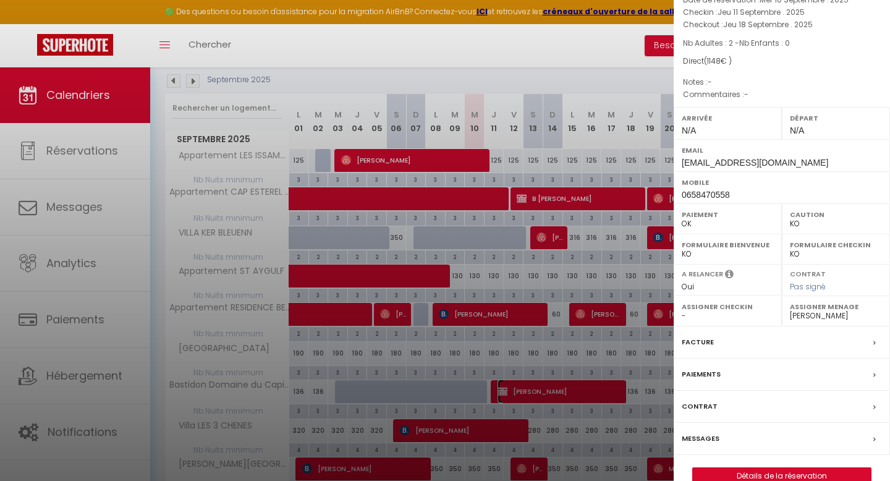
scroll to position [95, 0]
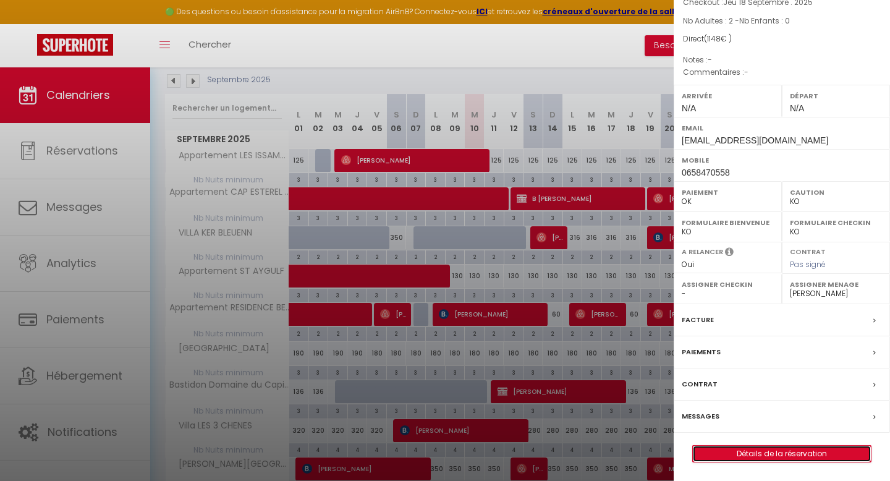
click at [781, 453] on link "Détails de la réservation" at bounding box center [782, 453] width 178 height 16
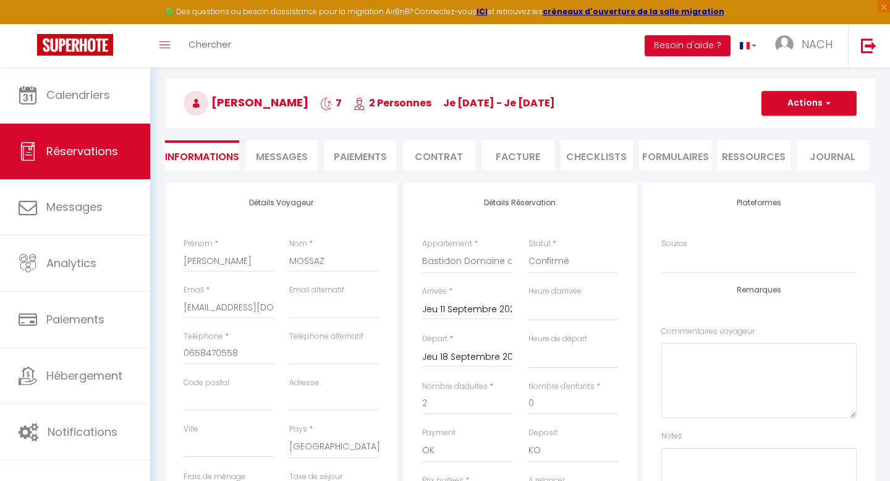
scroll to position [51, 0]
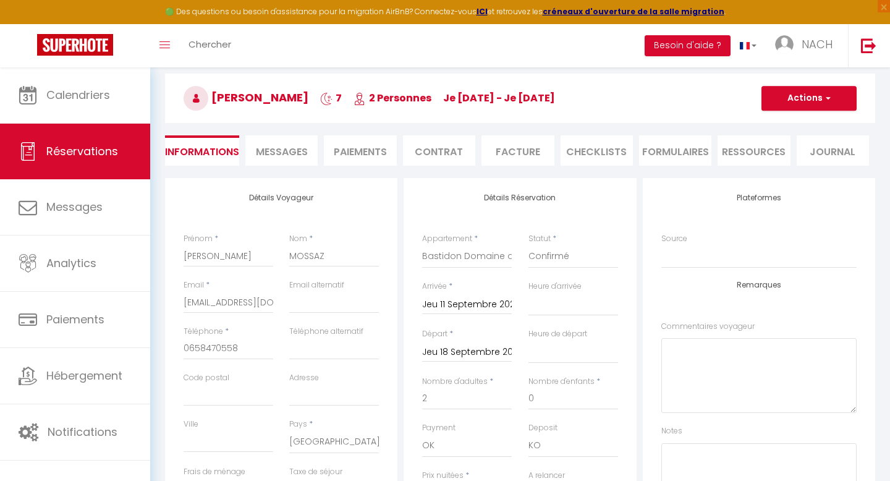
click at [371, 151] on li "Paiements" at bounding box center [360, 150] width 72 height 30
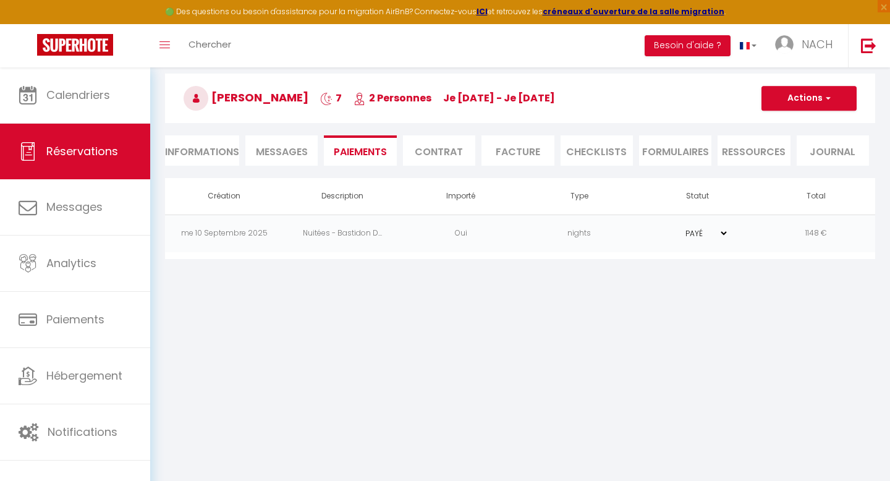
click at [725, 231] on select "PAYÉ EN ATTENTE" at bounding box center [698, 233] width 62 height 12
click at [667, 227] on select "PAYÉ EN ATTENTE" at bounding box center [698, 233] width 62 height 12
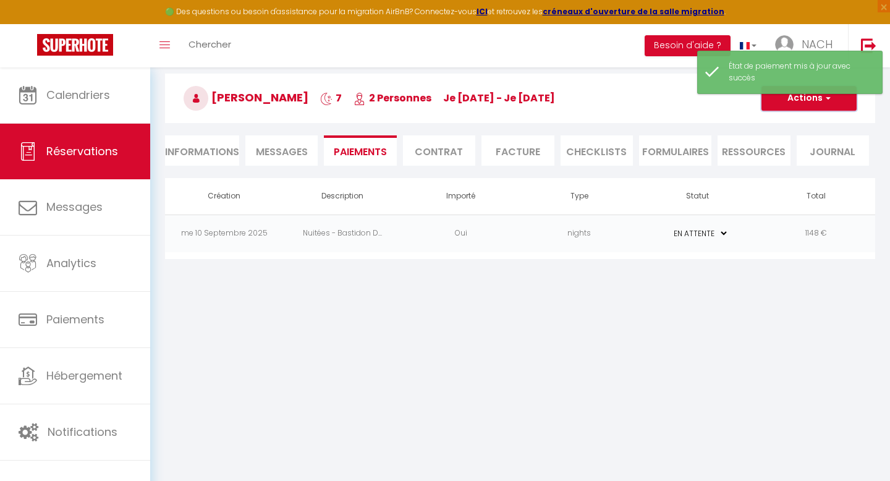
click at [802, 101] on button "Actions" at bounding box center [808, 98] width 95 height 25
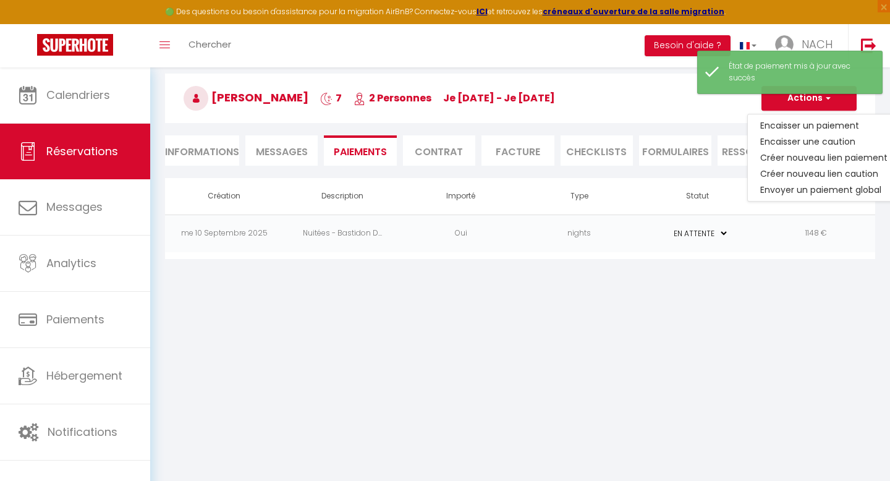
click at [765, 260] on div "Retourner vers [PERSON_NAME] 7 2 Personnes je [DATE] - je [DATE] Actions Enregi…" at bounding box center [519, 145] width 739 height 257
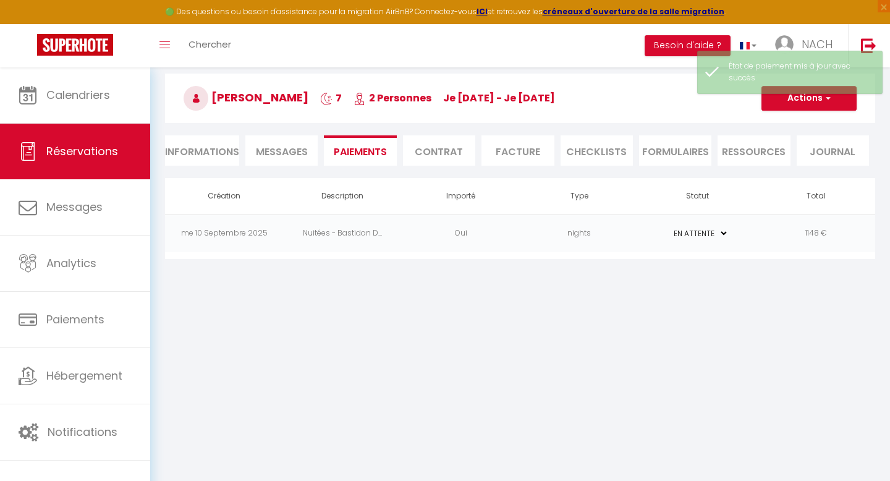
click at [311, 235] on td "Nuitées - Bastidon D..." at bounding box center [343, 233] width 119 height 38
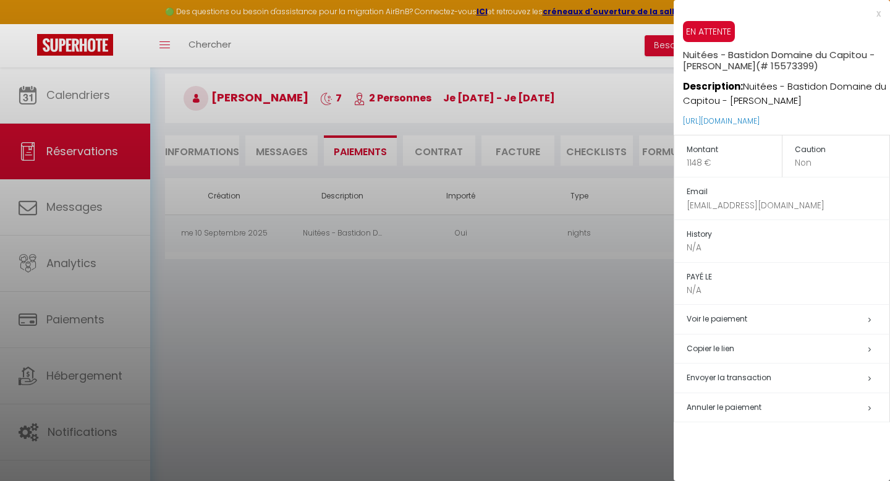
scroll to position [67, 0]
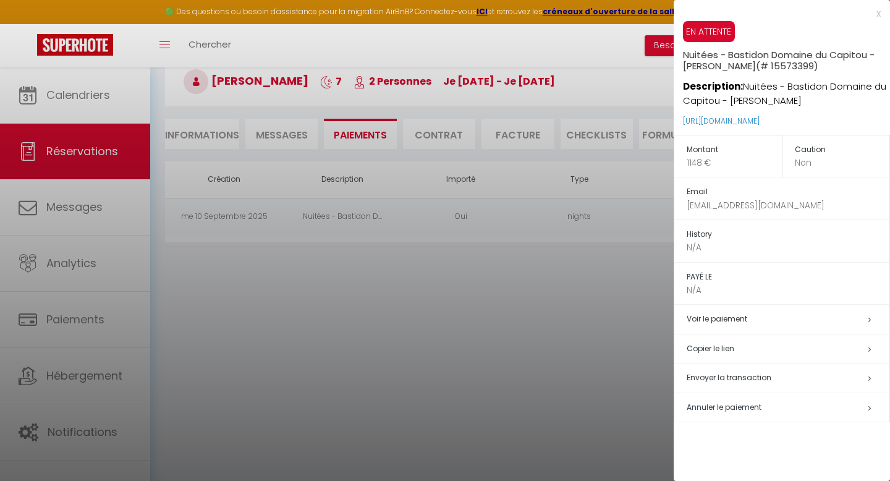
click at [721, 348] on h5 "Copier le lien" at bounding box center [787, 349] width 203 height 14
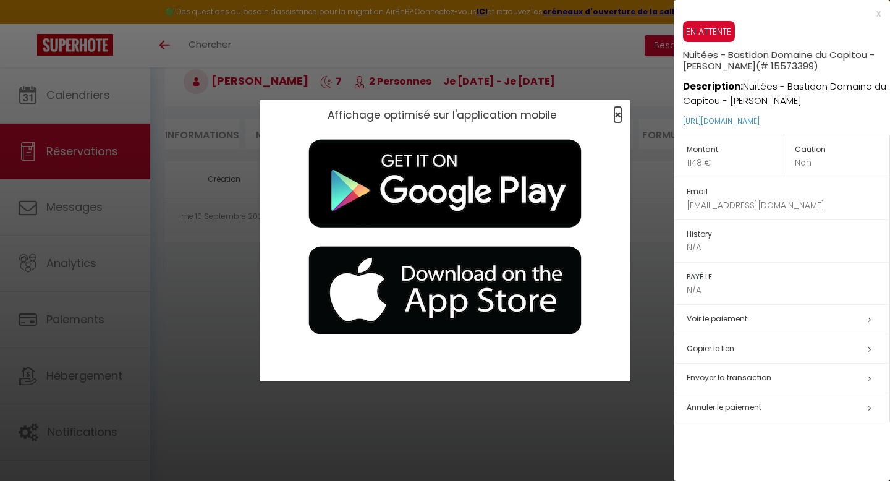
click at [620, 112] on span "×" at bounding box center [617, 114] width 7 height 15
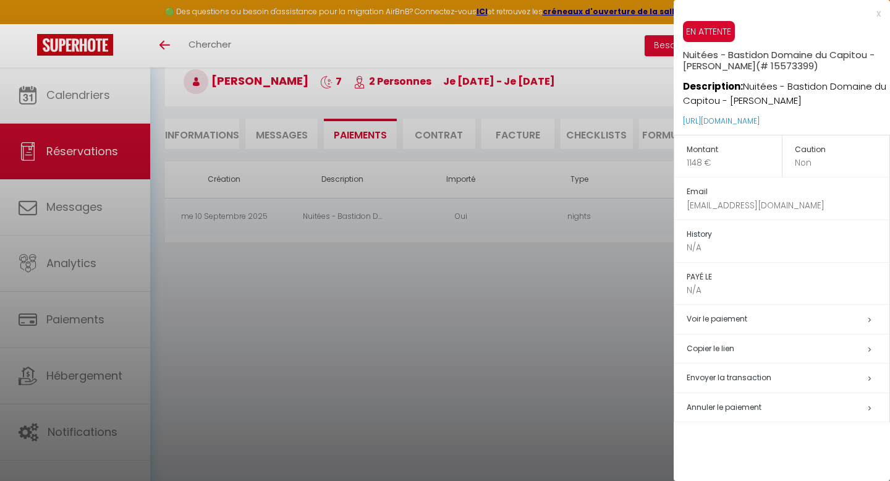
click at [879, 14] on div "x" at bounding box center [776, 13] width 207 height 15
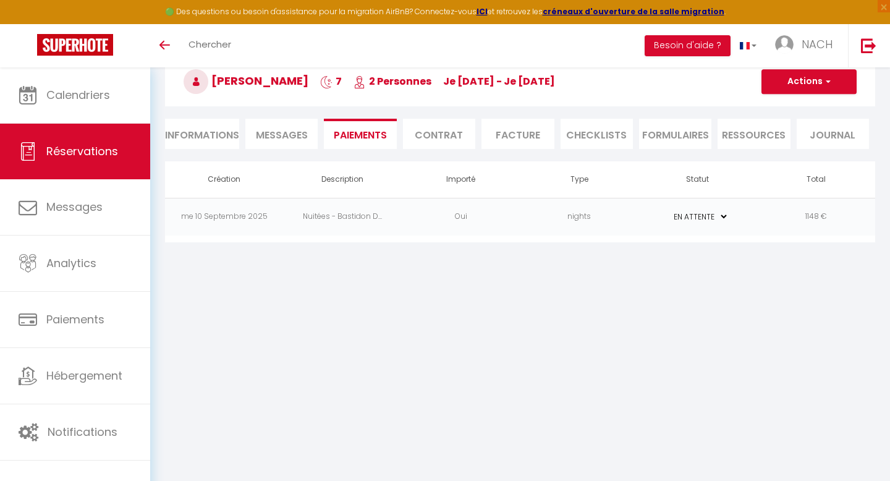
click at [200, 135] on li "Informations" at bounding box center [202, 134] width 74 height 30
